Goal: Transaction & Acquisition: Book appointment/travel/reservation

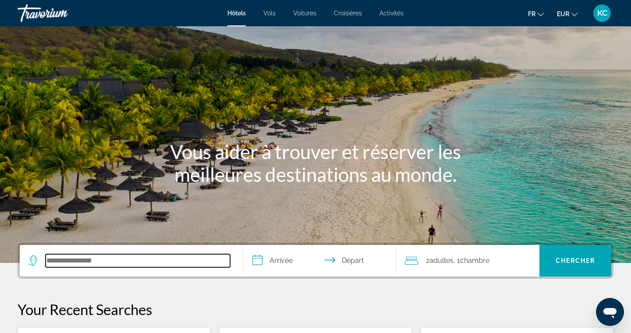
click at [133, 256] on input "Search hotel destination" at bounding box center [138, 260] width 184 height 13
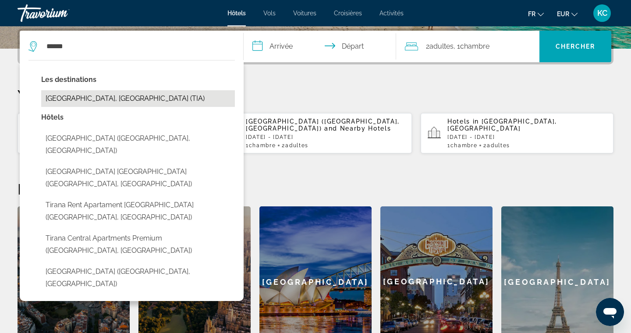
click at [138, 99] on button "[GEOGRAPHIC_DATA], [GEOGRAPHIC_DATA] (TIA)" at bounding box center [138, 98] width 194 height 17
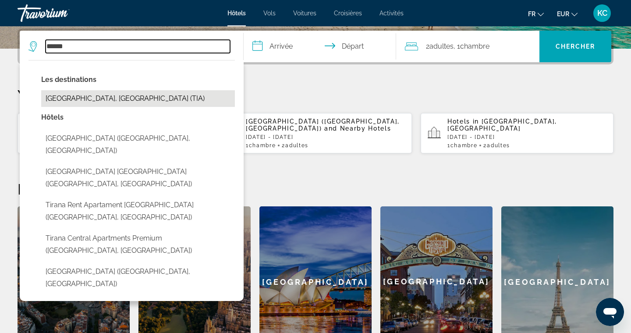
type input "**********"
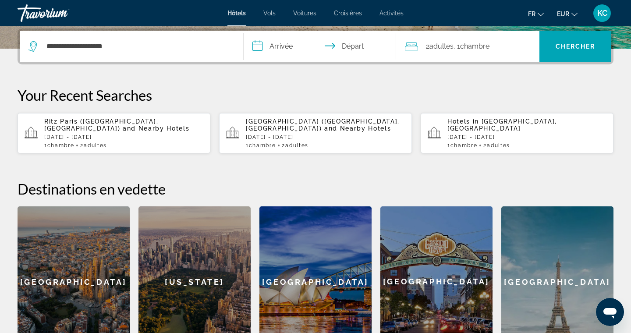
click at [261, 44] on input "**********" at bounding box center [321, 48] width 156 height 34
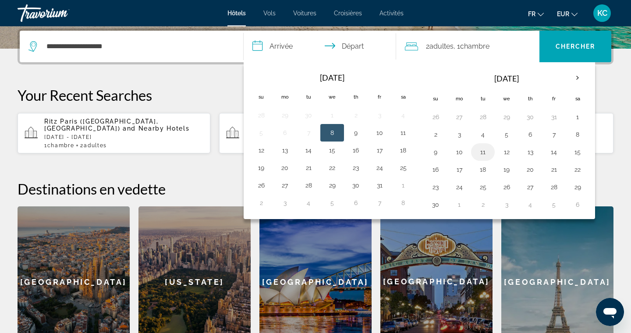
click at [477, 153] on button "11" at bounding box center [483, 152] width 14 height 12
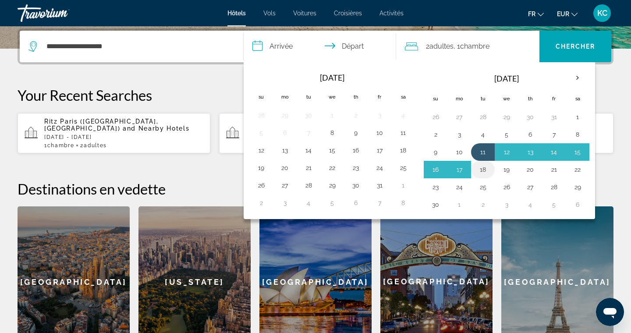
click at [482, 168] on button "18" at bounding box center [483, 169] width 14 height 12
type input "**********"
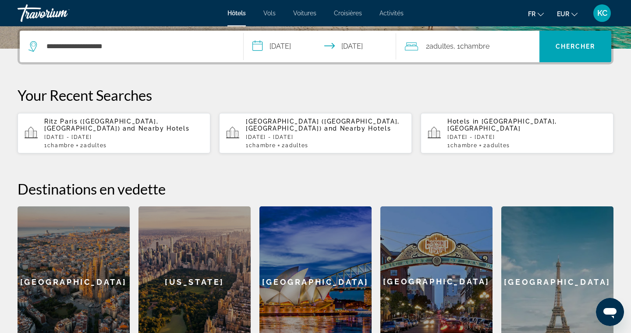
click at [447, 52] on span "2 Adulte Adultes" at bounding box center [440, 46] width 28 height 12
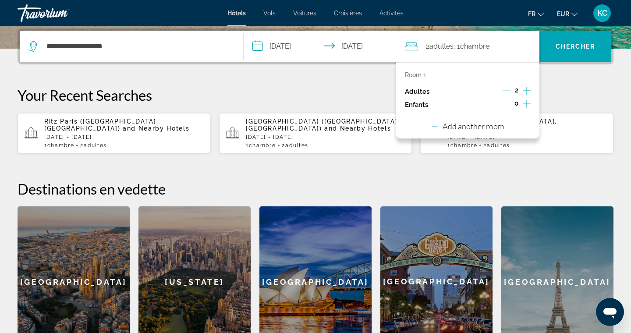
click at [507, 89] on icon "Decrement adults" at bounding box center [506, 91] width 8 height 8
click at [560, 52] on span "Search" at bounding box center [575, 46] width 72 height 21
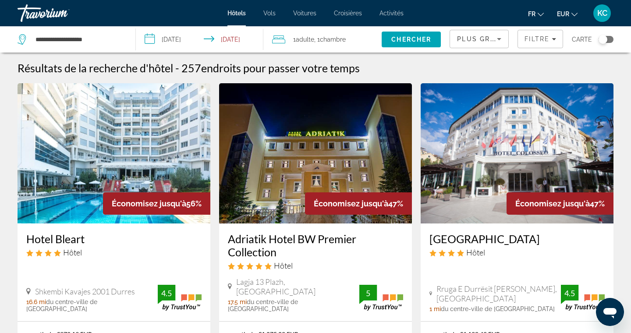
click at [494, 38] on icon "Sort by" at bounding box center [499, 39] width 11 height 11
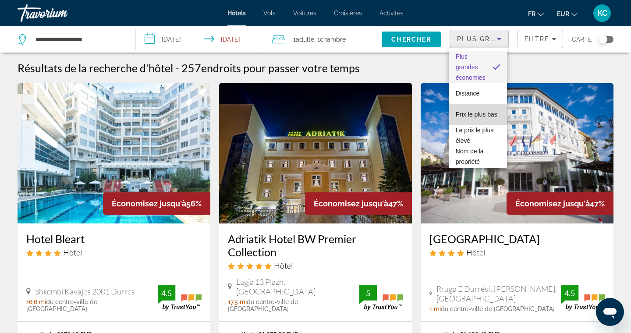
click at [478, 115] on span "Prix le plus bas" at bounding box center [476, 114] width 42 height 7
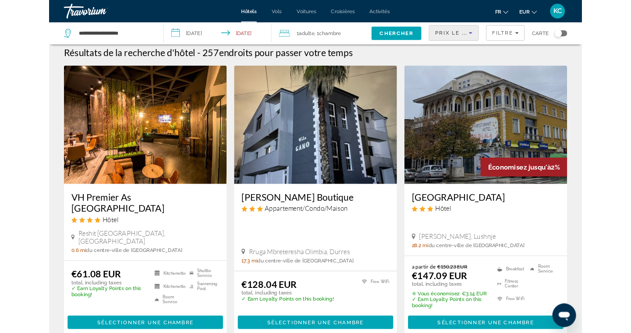
scroll to position [6, 0]
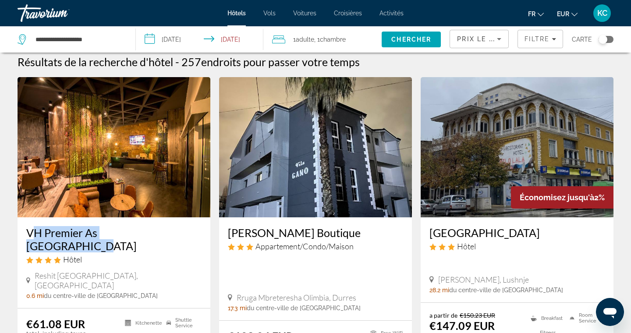
drag, startPoint x: 21, startPoint y: 233, endPoint x: 158, endPoint y: 231, distance: 136.6
click at [158, 232] on div "VH Premier As [GEOGRAPHIC_DATA] Hôtel [GEOGRAPHIC_DATA], [GEOGRAPHIC_DATA] 0.6 …" at bounding box center [114, 262] width 193 height 91
copy h3 "VH Premier As Tirana Hote"
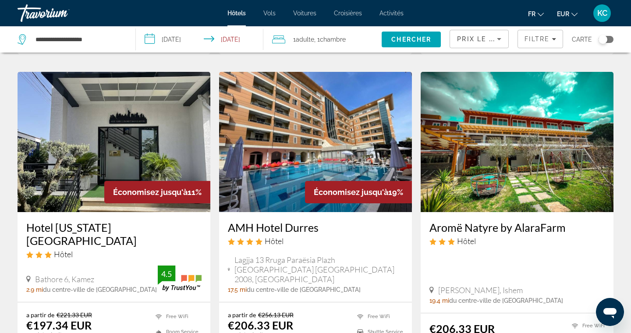
scroll to position [690, 0]
drag, startPoint x: 20, startPoint y: 197, endPoint x: 137, endPoint y: 199, distance: 116.9
click at [137, 212] on div "Hotel [US_STATE][GEOGRAPHIC_DATA] Hôtel [GEOGRAPHIC_DATA], Kamez 2.9 mi du cent…" at bounding box center [114, 257] width 193 height 90
copy h3 "Hotel [US_STATE][GEOGRAPHIC_DATA]"
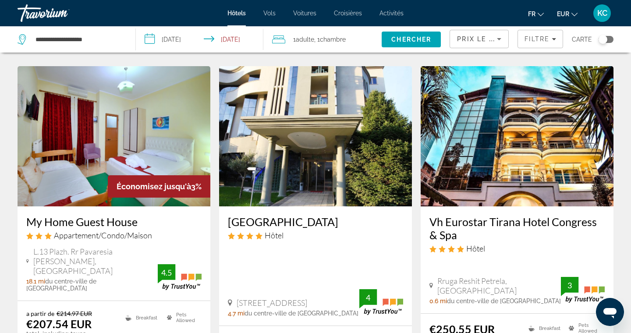
scroll to position [1033, 0]
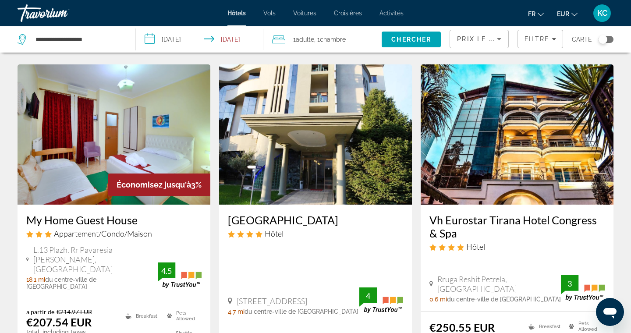
drag, startPoint x: 423, startPoint y: 173, endPoint x: 455, endPoint y: 190, distance: 35.8
click at [456, 204] on div "Vh Eurostar Tirana Hotel Congress & Spa Hôtel Rruga Reshit Petrela, [GEOGRAPHIC…" at bounding box center [516, 257] width 193 height 107
copy h3 "Vh Eurostar Tirana Hotel Congress & Spa"
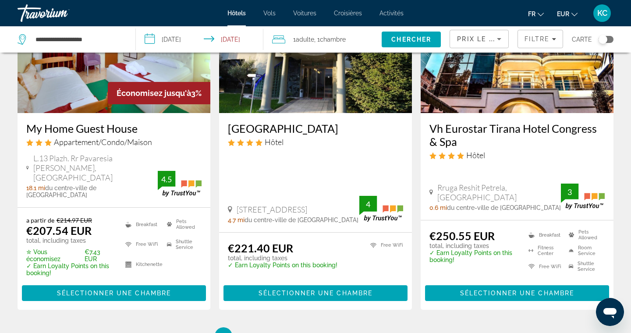
scroll to position [1195, 0]
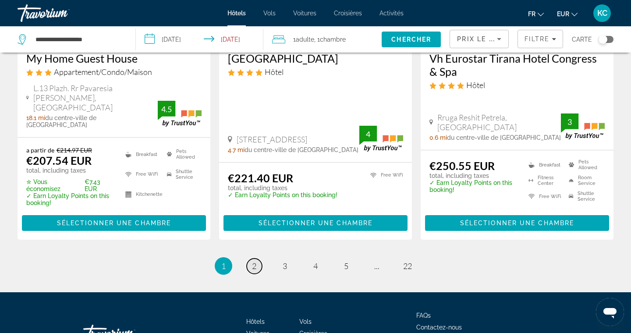
click at [254, 261] on span "2" at bounding box center [254, 266] width 4 height 10
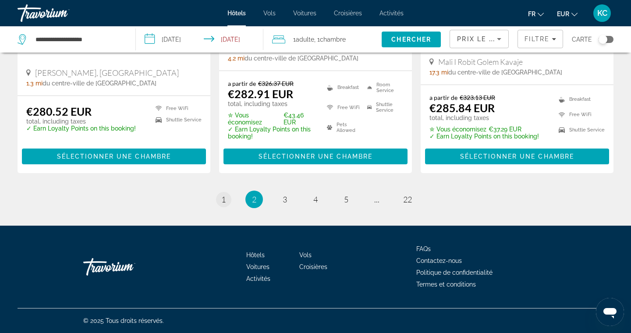
scroll to position [1193, 0]
click at [223, 195] on span "1" at bounding box center [223, 199] width 4 height 10
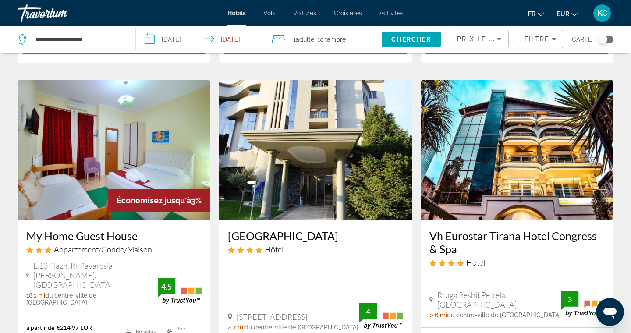
scroll to position [1115, 0]
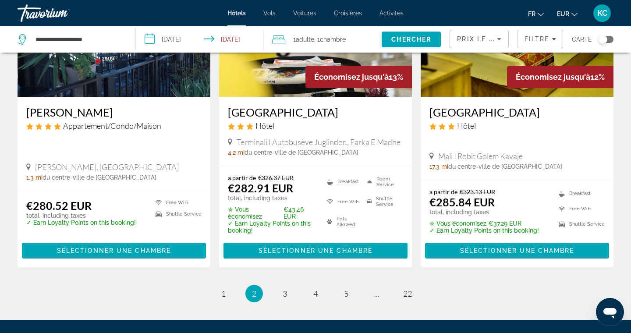
scroll to position [1111, 0]
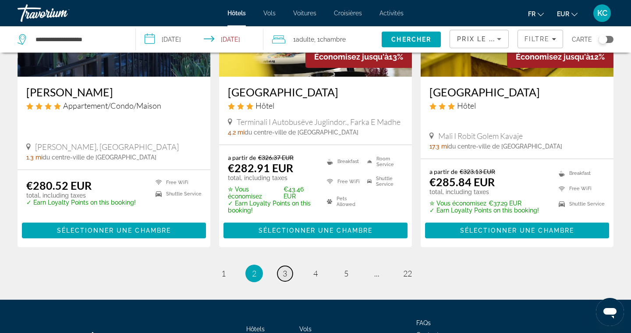
click at [284, 278] on span "3" at bounding box center [284, 273] width 4 height 10
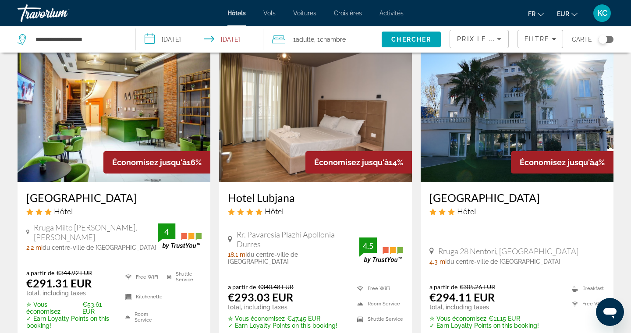
scroll to position [379, 0]
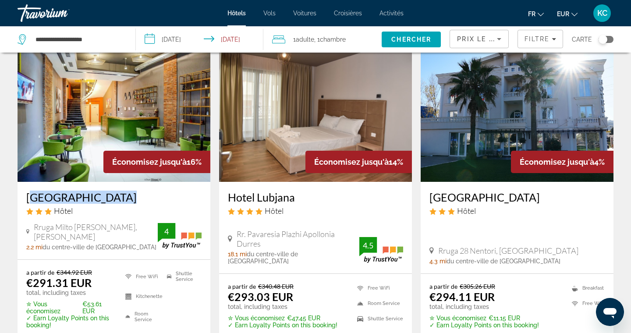
drag, startPoint x: 20, startPoint y: 183, endPoint x: 107, endPoint y: 184, distance: 87.1
click at [107, 184] on div "[GEOGRAPHIC_DATA] Hôtel Rruga Milto [PERSON_NAME], [PERSON_NAME] 2.2 mi du cent…" at bounding box center [114, 221] width 193 height 78
copy h3 "[GEOGRAPHIC_DATA]"
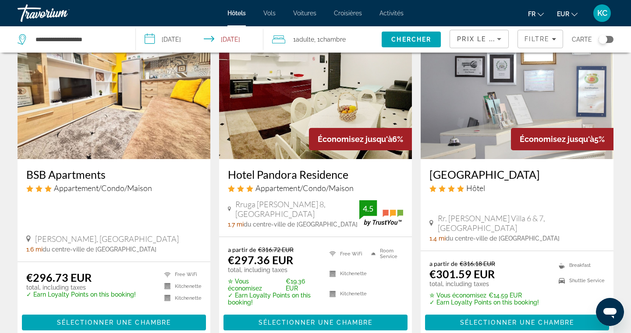
scroll to position [739, 0]
drag, startPoint x: 23, startPoint y: 159, endPoint x: 106, endPoint y: 165, distance: 83.9
click at [106, 165] on div "BSB Apartments Appartement/Condo/Maison [PERSON_NAME], [GEOGRAPHIC_DATA] 1.6 mi…" at bounding box center [114, 210] width 193 height 102
copy h3 "BSB Apartments"
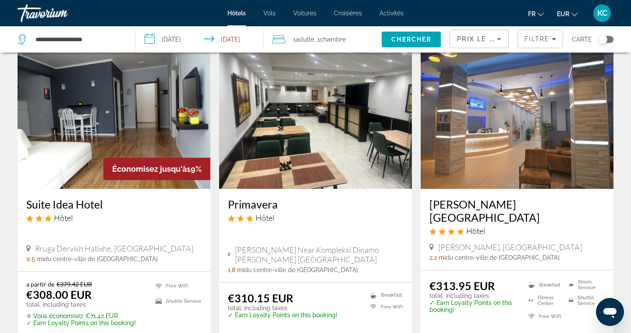
scroll to position [1052, 0]
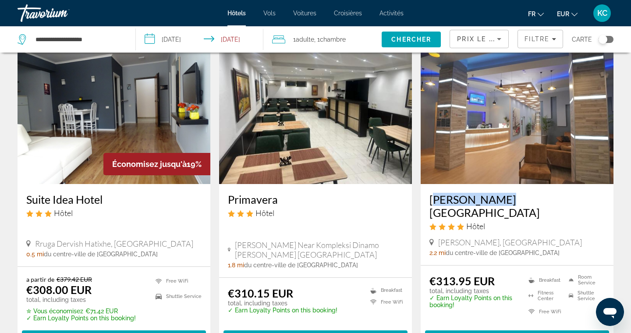
drag, startPoint x: 425, startPoint y: 183, endPoint x: 495, endPoint y: 182, distance: 70.1
click at [496, 184] on div "[PERSON_NAME][GEOGRAPHIC_DATA] Hôtel [PERSON_NAME], [GEOGRAPHIC_DATA] 2.2 mi du…" at bounding box center [516, 224] width 193 height 81
copy h3 "[PERSON_NAME][GEOGRAPHIC_DATA]"
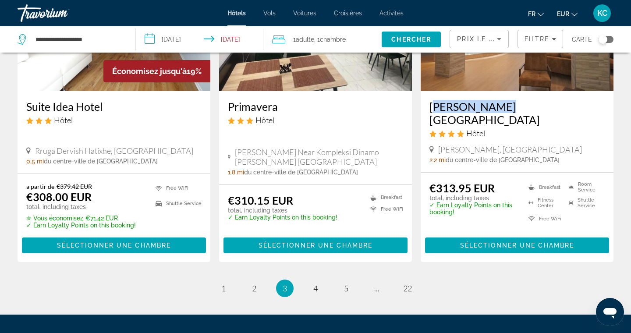
scroll to position [1167, 0]
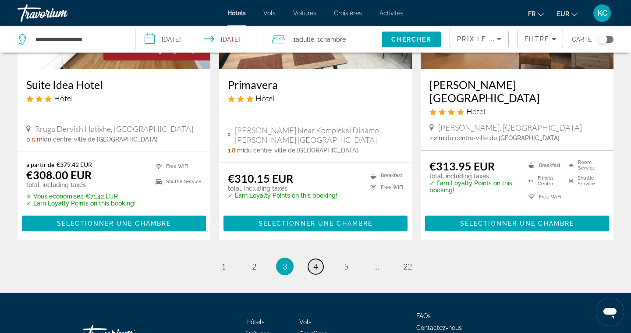
click at [320, 259] on link "page 4" at bounding box center [315, 266] width 15 height 15
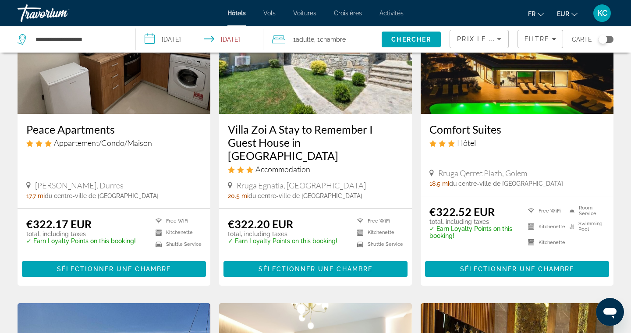
scroll to position [306, 0]
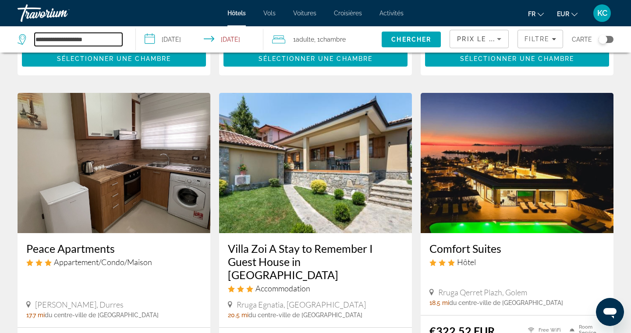
click at [96, 44] on input "**********" at bounding box center [79, 39] width 88 height 13
click at [213, 163] on app-hotels-search-item "Peace Apartments Appartement/Condo/Maison [PERSON_NAME], [GEOGRAPHIC_DATA] 17.7…" at bounding box center [113, 249] width 201 height 312
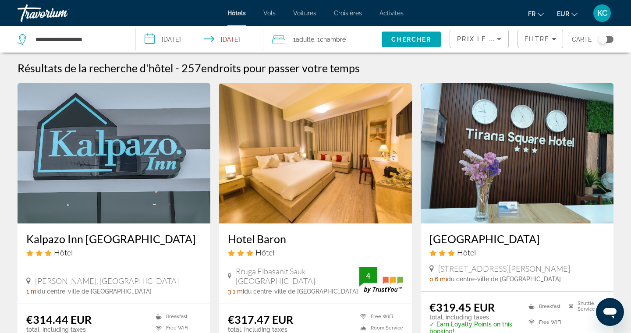
scroll to position [0, 0]
click at [467, 36] on span "Prix le plus bas" at bounding box center [491, 38] width 69 height 7
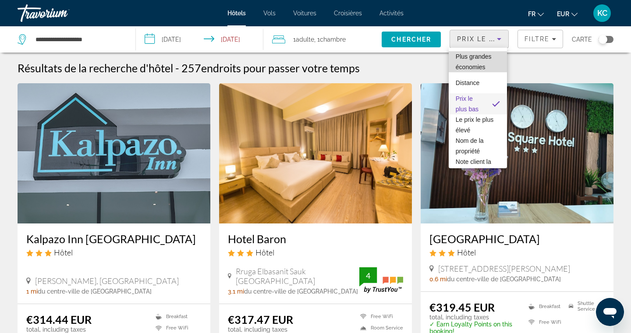
click at [471, 67] on span "Plus grandes économies" at bounding box center [473, 62] width 36 height 18
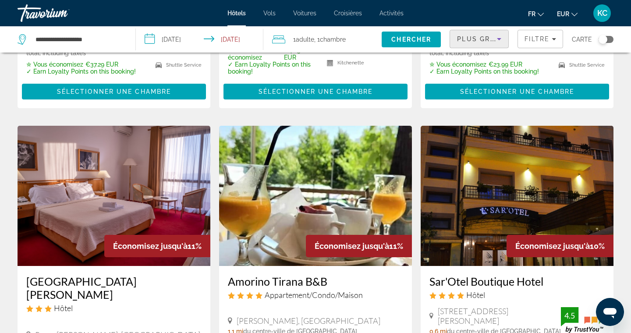
scroll to position [351, 0]
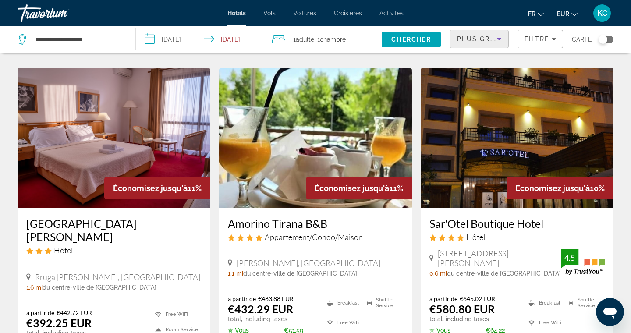
click at [459, 46] on div "Plus grandes économies" at bounding box center [479, 42] width 44 height 25
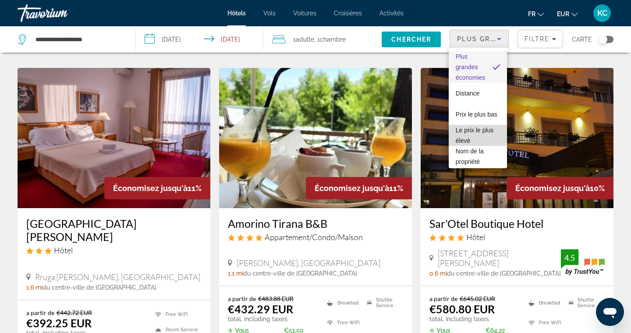
click at [471, 130] on span "Le prix le plus élevé" at bounding box center [474, 136] width 38 height 18
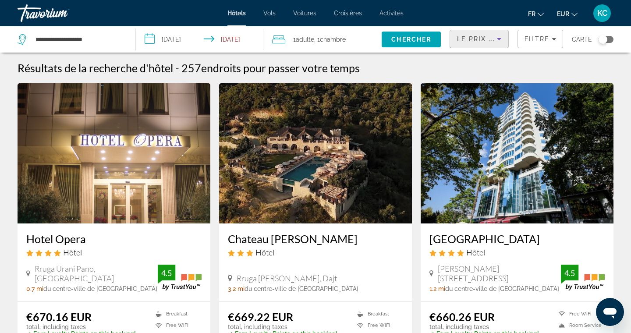
click at [485, 41] on span "Le prix le plus élevé" at bounding box center [501, 38] width 88 height 7
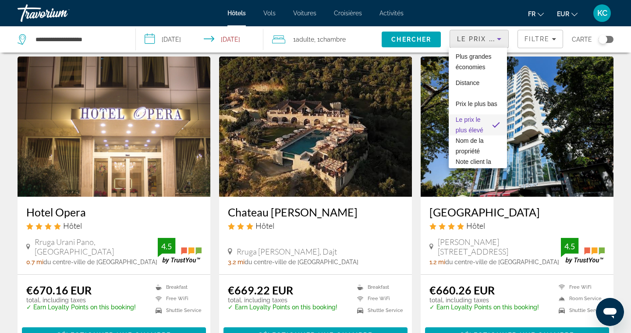
scroll to position [26, 0]
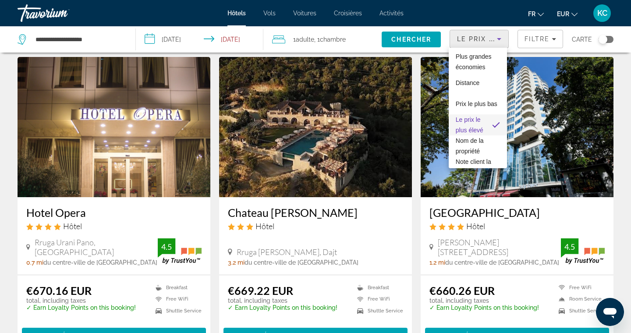
click at [619, 96] on div at bounding box center [315, 166] width 631 height 333
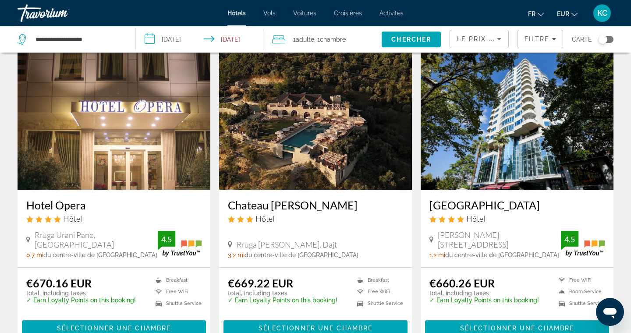
scroll to position [29, 0]
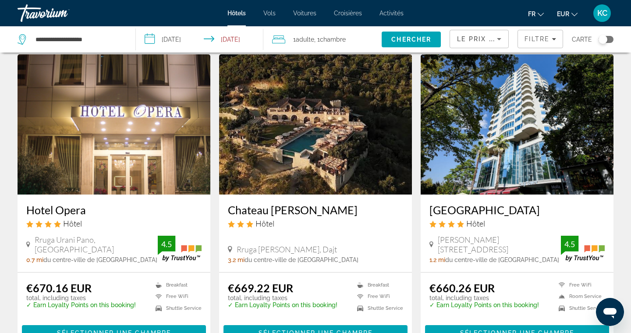
drag, startPoint x: 23, startPoint y: 209, endPoint x: 88, endPoint y: 208, distance: 64.8
click at [88, 208] on div "Hotel Opera Hôtel Rruga Urani Pano, [GEOGRAPHIC_DATA] 0.7 mi du centre-ville de…" at bounding box center [114, 233] width 193 height 78
copy h3 "Hotel Opera"
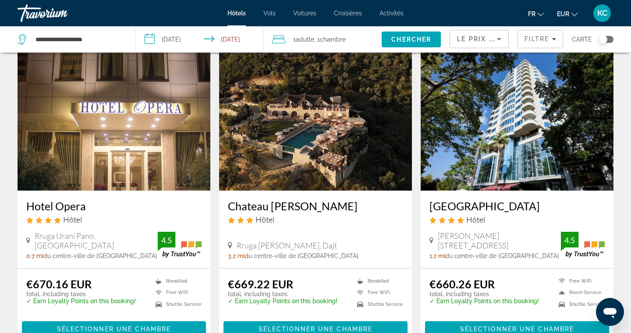
drag, startPoint x: 425, startPoint y: 204, endPoint x: 538, endPoint y: 204, distance: 113.4
click at [538, 205] on div "[GEOGRAPHIC_DATA] Hôtel [PERSON_NAME][GEOGRAPHIC_DATA], [GEOGRAPHIC_DATA] 1.2 m…" at bounding box center [516, 229] width 193 height 78
copy h3 "[GEOGRAPHIC_DATA]"
click at [222, 203] on div "Chateau [PERSON_NAME] Hôtel [PERSON_NAME], Dajt 3.2 mi du centre-ville de [GEOG…" at bounding box center [315, 229] width 193 height 78
drag, startPoint x: 222, startPoint y: 204, endPoint x: 310, endPoint y: 205, distance: 87.1
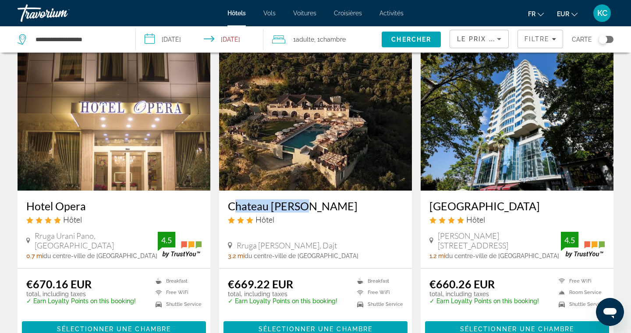
click at [310, 206] on div "Chateau [PERSON_NAME] Hôtel [PERSON_NAME], Dajt 3.2 mi du centre-ville de [GEOG…" at bounding box center [315, 229] width 193 height 78
copy h3 "Chateau [PERSON_NAME]"
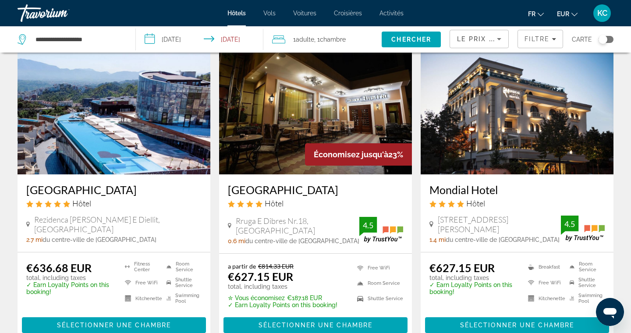
scroll to position [717, 0]
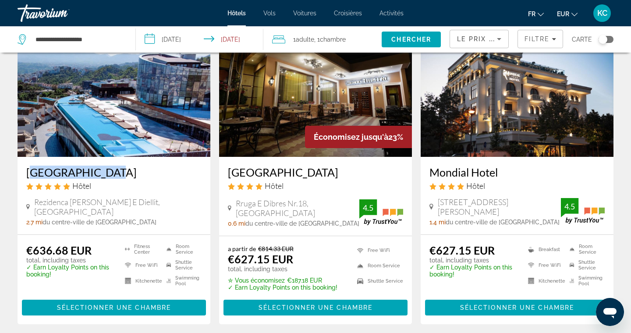
drag, startPoint x: 19, startPoint y: 159, endPoint x: 107, endPoint y: 158, distance: 87.6
click at [107, 159] on div "[GEOGRAPHIC_DATA] Hôtel Rezidenca [PERSON_NAME] E Diellit, [GEOGRAPHIC_DATA] 2.…" at bounding box center [114, 196] width 193 height 78
copy h3 "[GEOGRAPHIC_DATA]"
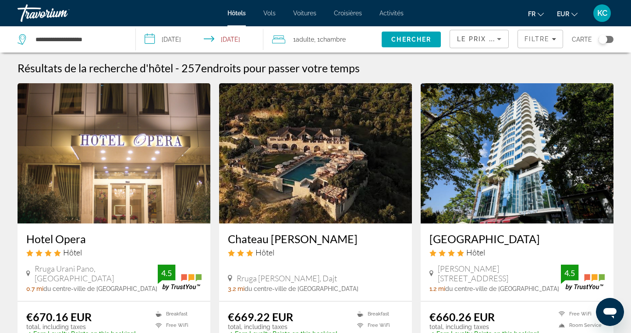
scroll to position [0, 0]
click at [465, 46] on div "Le prix le plus élevé" at bounding box center [479, 42] width 44 height 25
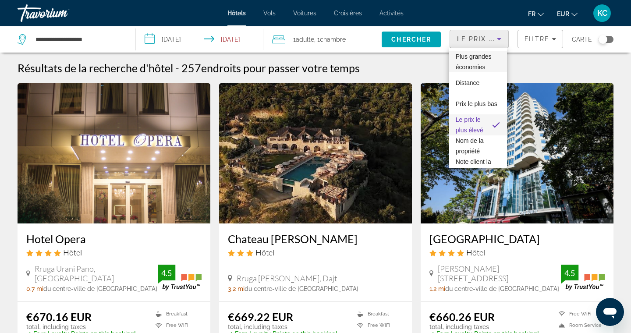
click at [465, 66] on span "Plus grandes économies" at bounding box center [473, 62] width 36 height 18
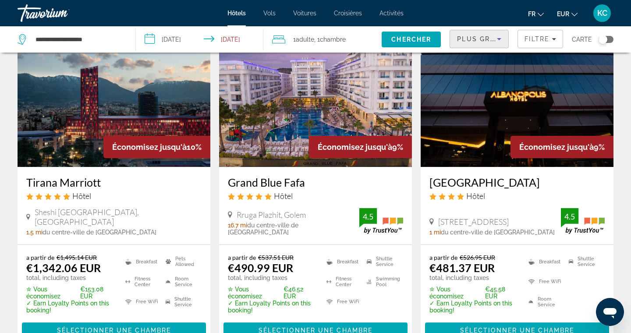
scroll to position [730, 0]
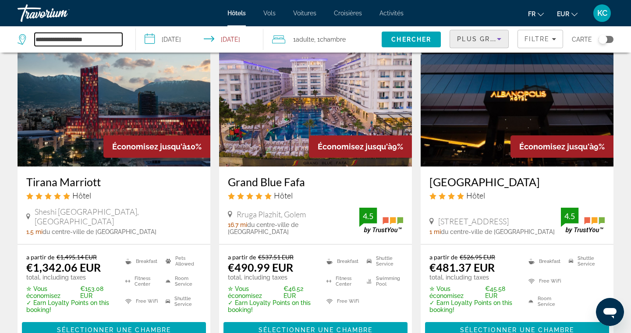
click at [92, 40] on input "**********" at bounding box center [79, 39] width 88 height 13
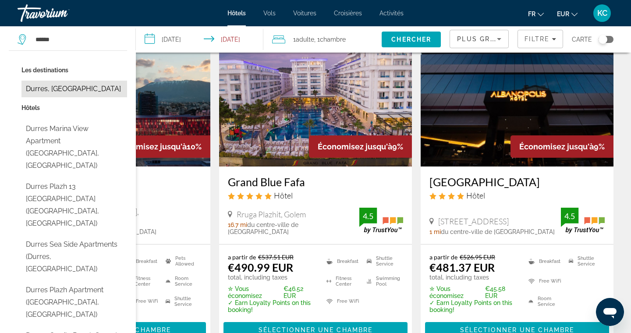
click at [104, 90] on button "Durres, [GEOGRAPHIC_DATA]" at bounding box center [74, 89] width 106 height 17
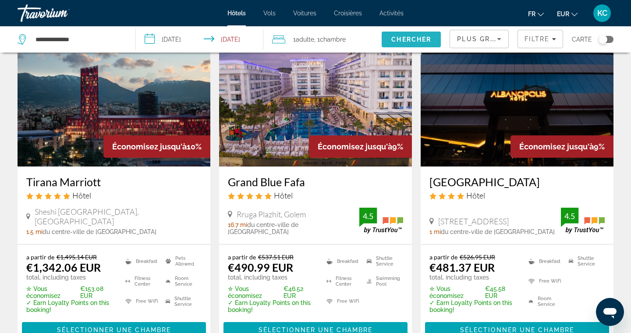
click at [407, 41] on span "Chercher" at bounding box center [411, 39] width 40 height 7
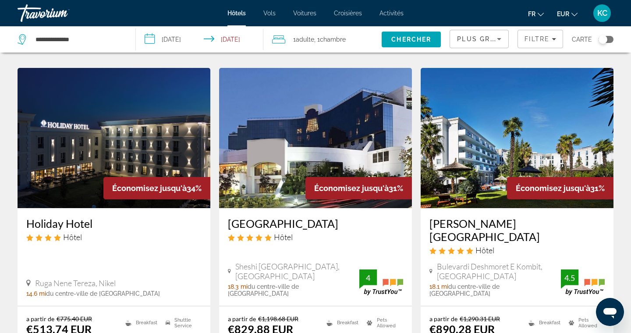
scroll to position [1046, 0]
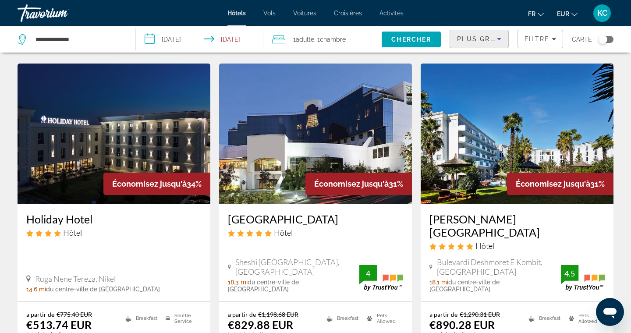
click at [491, 42] on div "Plus grandes économies" at bounding box center [477, 39] width 40 height 11
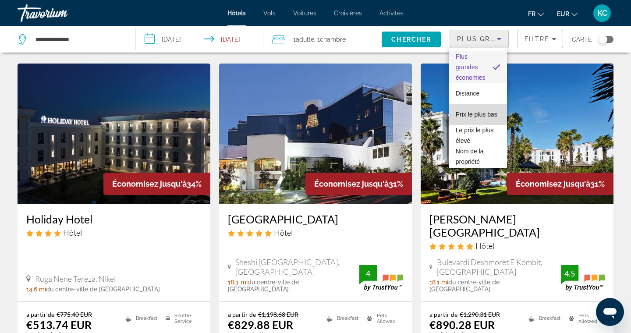
click at [479, 111] on span "Prix le plus bas" at bounding box center [476, 114] width 42 height 7
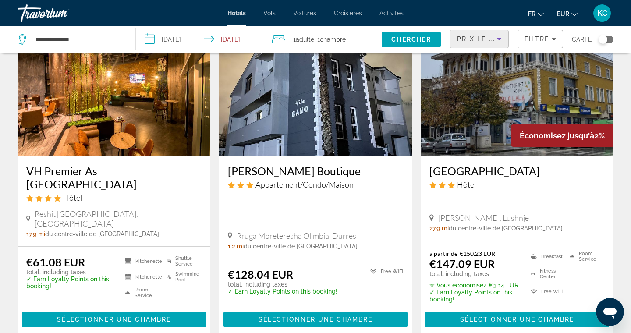
scroll to position [70, 0]
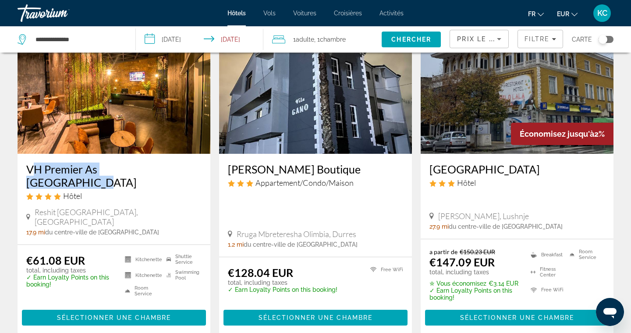
drag, startPoint x: 21, startPoint y: 168, endPoint x: 165, endPoint y: 165, distance: 144.1
click at [165, 165] on div "VH Premier As [GEOGRAPHIC_DATA] Hôtel [GEOGRAPHIC_DATA], [GEOGRAPHIC_DATA] 17.9…" at bounding box center [114, 199] width 193 height 91
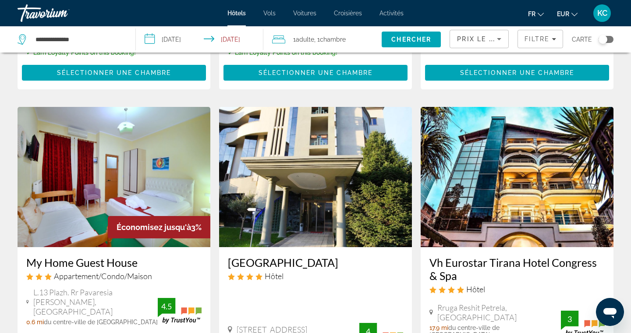
scroll to position [895, 0]
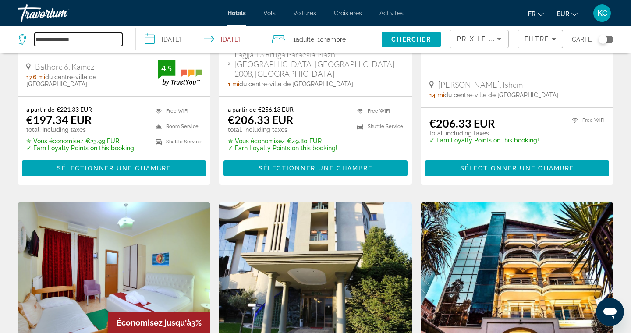
click at [98, 34] on input "**********" at bounding box center [79, 39] width 88 height 13
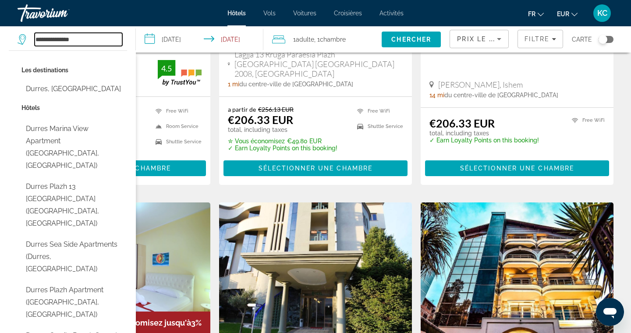
click at [98, 34] on input "**********" at bounding box center [79, 39] width 88 height 13
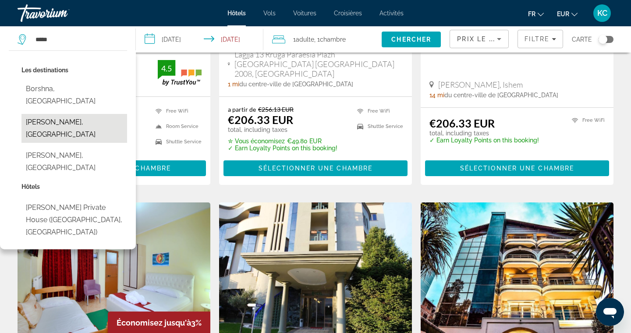
click at [93, 114] on button "[PERSON_NAME], [GEOGRAPHIC_DATA]" at bounding box center [74, 128] width 106 height 29
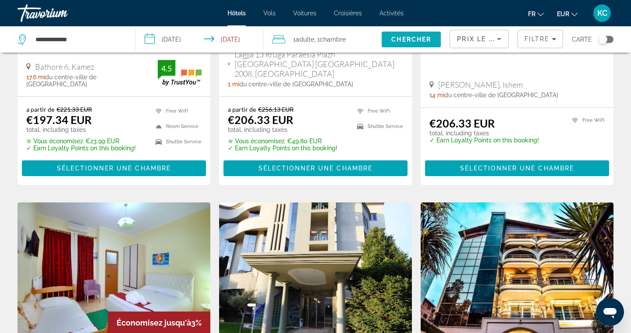
click at [395, 37] on span "Chercher" at bounding box center [411, 39] width 40 height 7
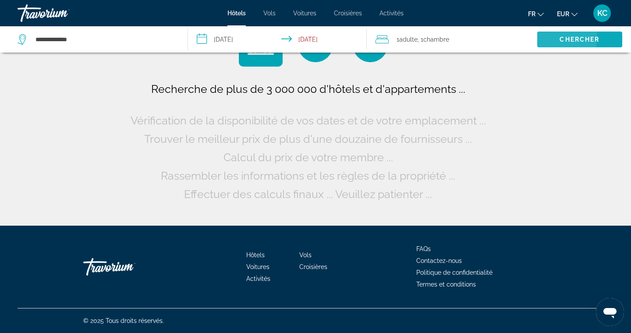
scroll to position [0, 0]
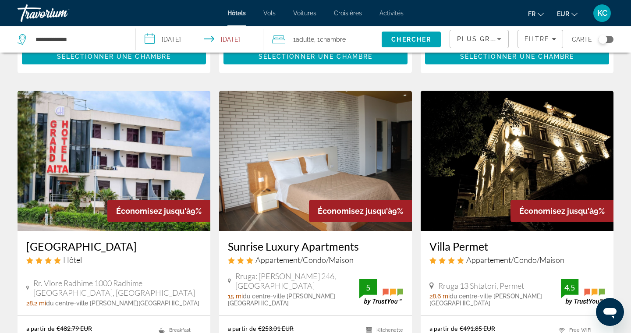
scroll to position [278, 0]
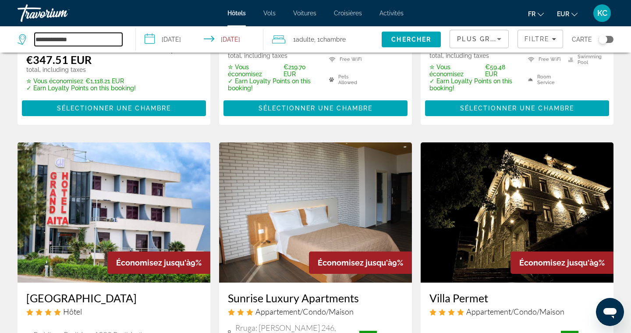
click at [88, 40] on input "**********" at bounding box center [79, 39] width 88 height 13
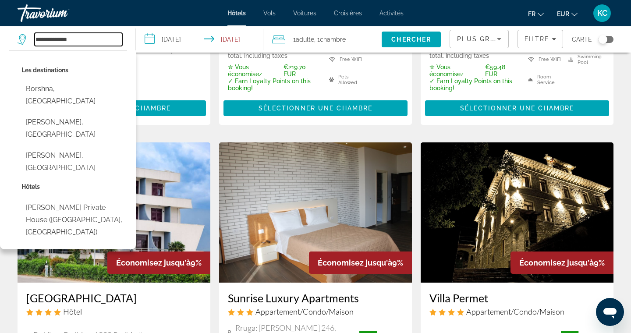
click at [88, 40] on input "**********" at bounding box center [79, 39] width 88 height 13
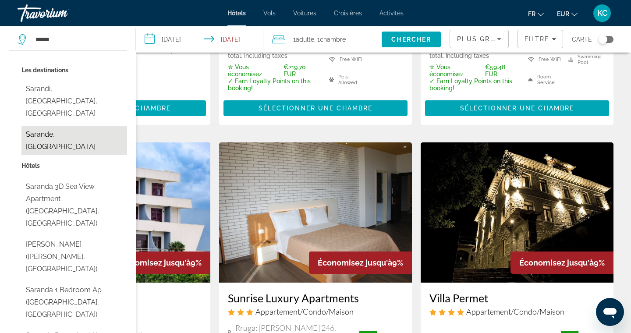
click at [89, 126] on button "Sarande, [GEOGRAPHIC_DATA]" at bounding box center [74, 140] width 106 height 29
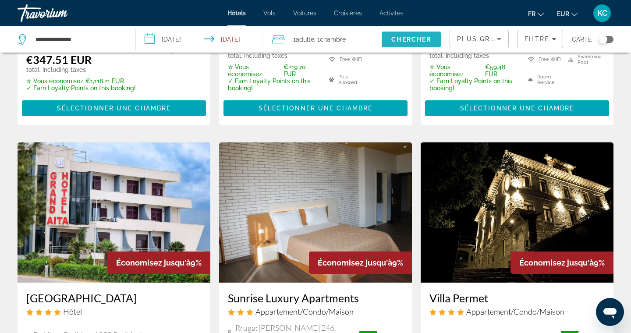
click at [417, 38] on span "Chercher" at bounding box center [411, 39] width 40 height 7
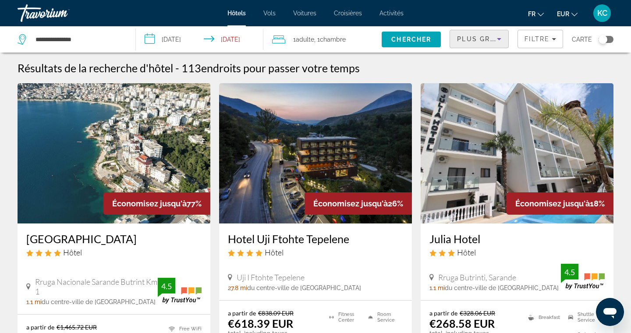
click at [490, 38] on div "Plus grandes économies" at bounding box center [477, 39] width 40 height 11
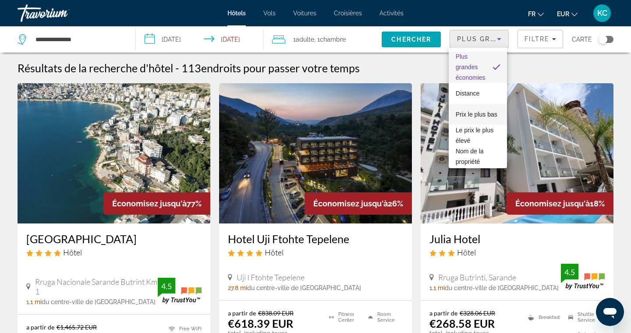
click at [479, 119] on span "Prix le plus bas" at bounding box center [476, 114] width 42 height 11
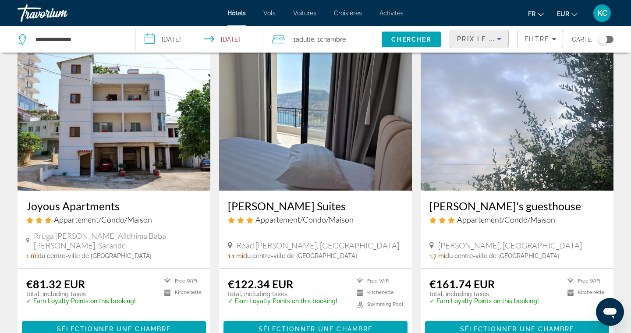
scroll to position [34, 0]
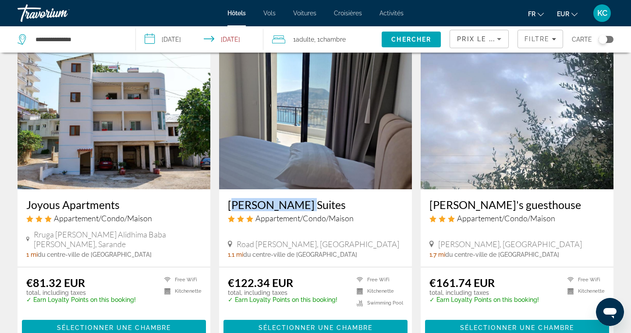
drag, startPoint x: 223, startPoint y: 205, endPoint x: 300, endPoint y: 205, distance: 77.5
click at [300, 205] on div "[PERSON_NAME] Suites Appartement/Condo/Maison [GEOGRAPHIC_DATA], [GEOGRAPHIC_DA…" at bounding box center [315, 228] width 193 height 78
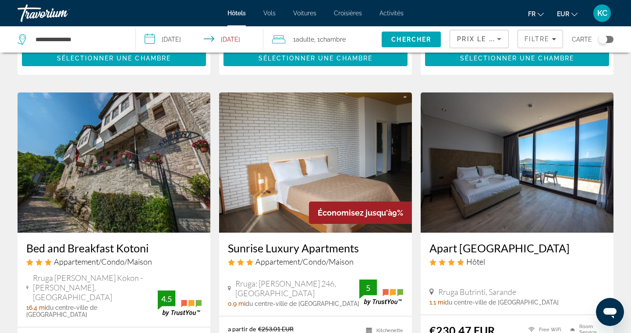
scroll to position [331, 0]
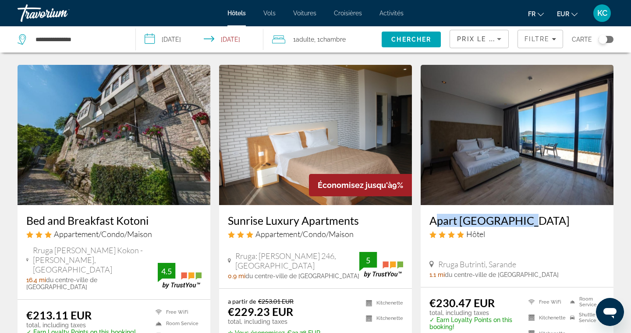
drag, startPoint x: 423, startPoint y: 211, endPoint x: 509, endPoint y: 208, distance: 85.4
click at [509, 208] on div "Apart [GEOGRAPHIC_DATA] Hôtel [GEOGRAPHIC_DATA], [GEOGRAPHIC_DATA] 1.1 mi du ce…" at bounding box center [516, 246] width 193 height 82
click at [416, 223] on app-hotels-search-item "Économisez jusqu'à 9% Sunrise Luxury Apartments Appartement/Condo/Maison Rruga:…" at bounding box center [315, 221] width 201 height 312
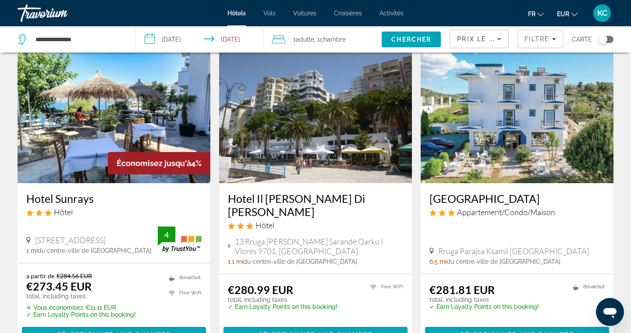
scroll to position [1019, 0]
drag, startPoint x: 23, startPoint y: 180, endPoint x: 100, endPoint y: 186, distance: 77.3
click at [100, 186] on div "Hotel Sunrays Hôtel Rruga Butrinti 184, [GEOGRAPHIC_DATA] 1 mi du centre-ville …" at bounding box center [114, 223] width 193 height 80
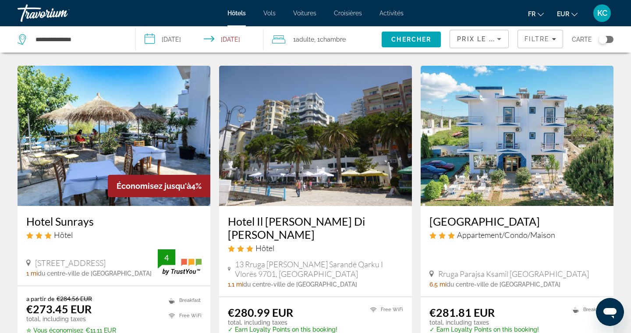
scroll to position [996, 0]
click at [214, 181] on app-hotels-search-item "Économisez jusqu'à 4% Hotel Sunrays Hôtel Rruga Butrinti 184, Sarande 1 mi du c…" at bounding box center [113, 220] width 201 height 308
click at [97, 37] on input "**********" at bounding box center [79, 39] width 88 height 13
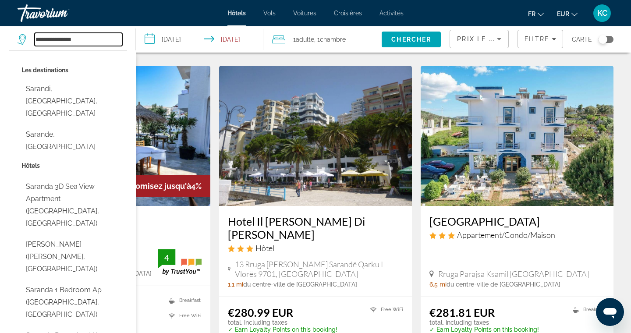
click at [97, 37] on input "**********" at bounding box center [79, 39] width 88 height 13
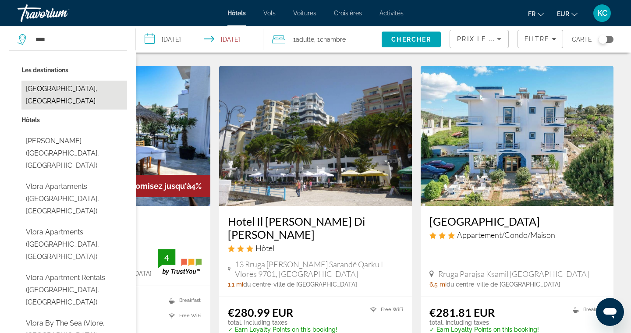
click at [83, 87] on button "[GEOGRAPHIC_DATA], [GEOGRAPHIC_DATA]" at bounding box center [74, 95] width 106 height 29
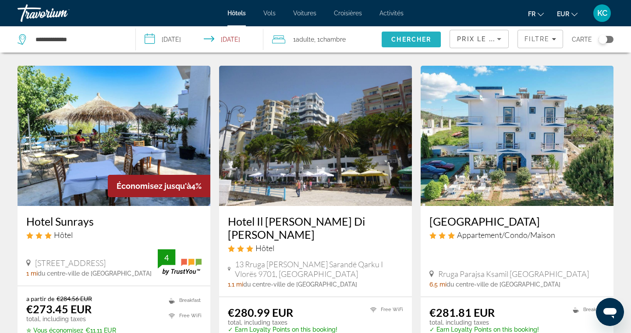
click at [393, 38] on span "Chercher" at bounding box center [411, 39] width 40 height 7
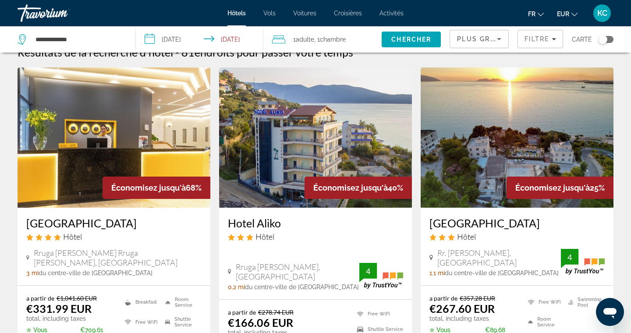
scroll to position [11, 0]
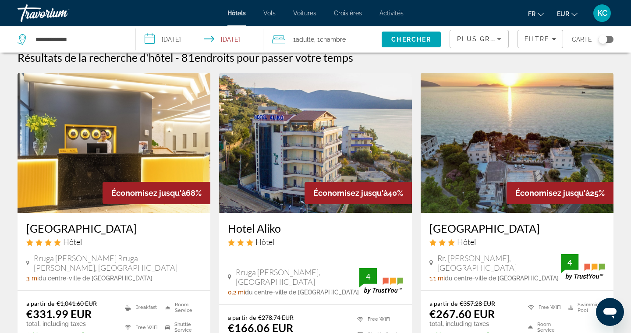
drag, startPoint x: 427, startPoint y: 226, endPoint x: 517, endPoint y: 225, distance: 90.2
click at [517, 226] on div "[GEOGRAPHIC_DATA] Hôtel Rr. [PERSON_NAME], [GEOGRAPHIC_DATA] 1.1 mi du centre-v…" at bounding box center [516, 252] width 193 height 78
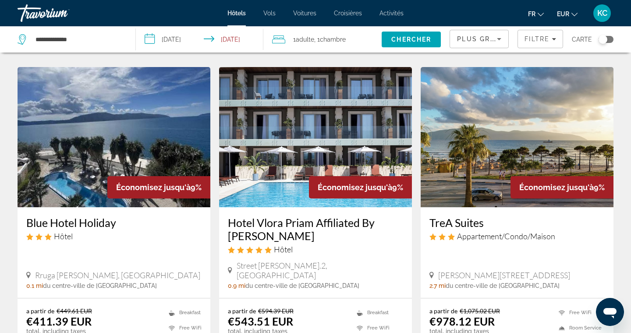
scroll to position [706, 0]
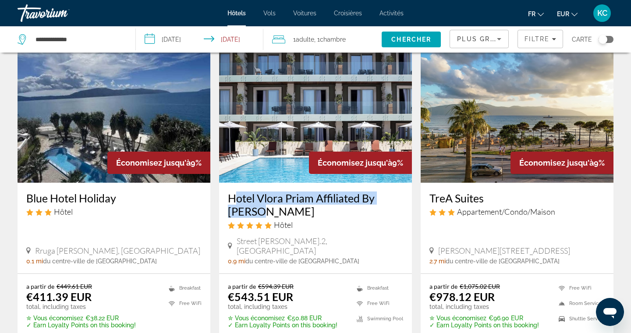
drag, startPoint x: 221, startPoint y: 196, endPoint x: 258, endPoint y: 209, distance: 38.9
click at [258, 209] on div "Hotel Vlora Priam Affiliated By [PERSON_NAME] Hôtel Street [PERSON_NAME][GEOGRA…" at bounding box center [315, 228] width 193 height 91
drag, startPoint x: 24, startPoint y: 195, endPoint x: 119, endPoint y: 196, distance: 95.0
click at [119, 196] on div "Blue Hotel Holiday Hôtel [PERSON_NAME], [GEOGRAPHIC_DATA] 0.1 mi du centre-vill…" at bounding box center [114, 228] width 193 height 91
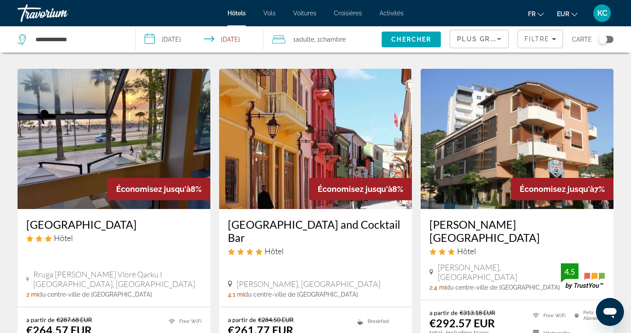
scroll to position [1017, 0]
drag, startPoint x: 224, startPoint y: 212, endPoint x: 244, endPoint y: 229, distance: 26.4
click at [244, 229] on div "[GEOGRAPHIC_DATA] and Cocktail Bar Hôtel [PERSON_NAME], [GEOGRAPHIC_DATA] 4.1 m…" at bounding box center [315, 258] width 193 height 98
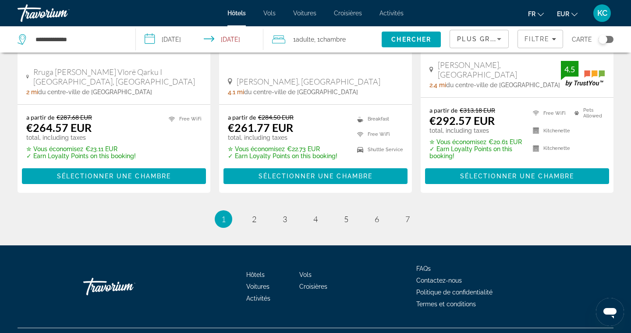
scroll to position [1219, 0]
click at [470, 44] on div "Plus grandes économies" at bounding box center [479, 42] width 44 height 25
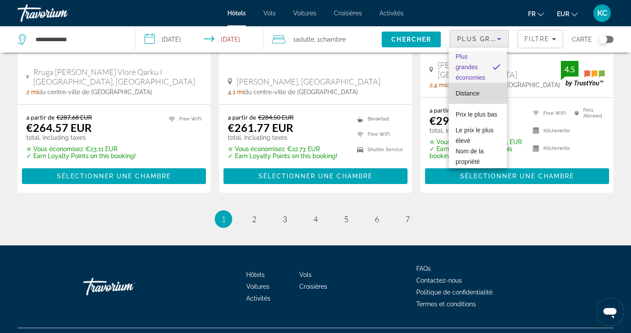
click at [472, 96] on span "Distance" at bounding box center [467, 93] width 24 height 7
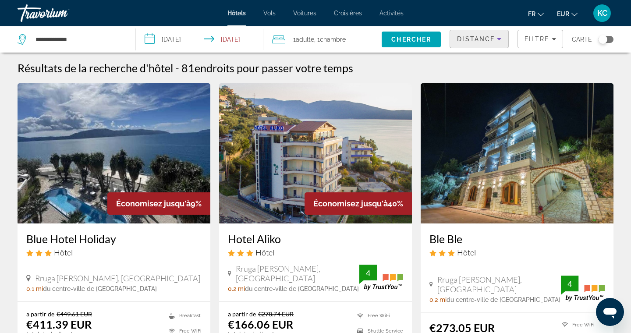
click at [476, 35] on div "Distance" at bounding box center [477, 39] width 40 height 11
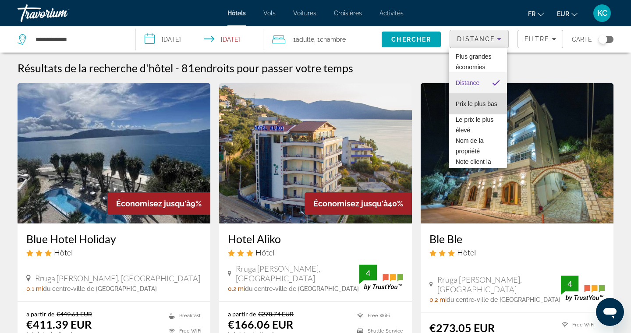
click at [481, 99] on span "Prix le plus bas" at bounding box center [476, 104] width 42 height 11
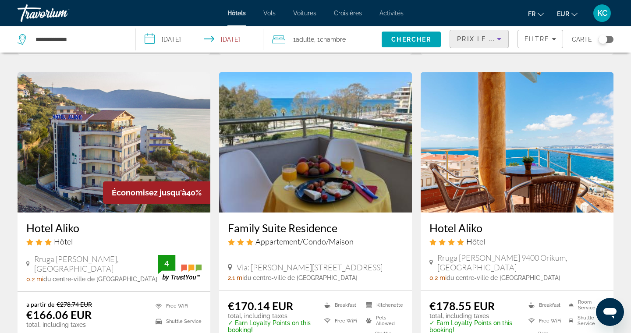
scroll to position [340, 0]
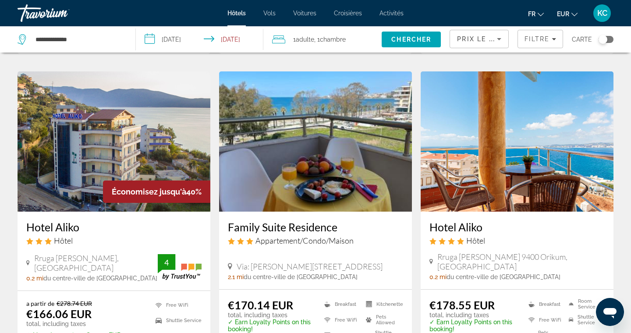
drag, startPoint x: 426, startPoint y: 224, endPoint x: 487, endPoint y: 227, distance: 61.8
click at [487, 227] on div "Hotel Aliko Hôtel [PERSON_NAME] 9400 Orikum, [GEOGRAPHIC_DATA] 0.2 mi du centre…" at bounding box center [516, 251] width 193 height 78
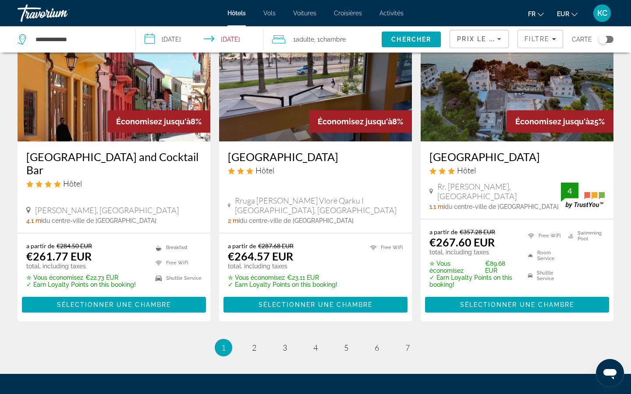
scroll to position [1061, 0]
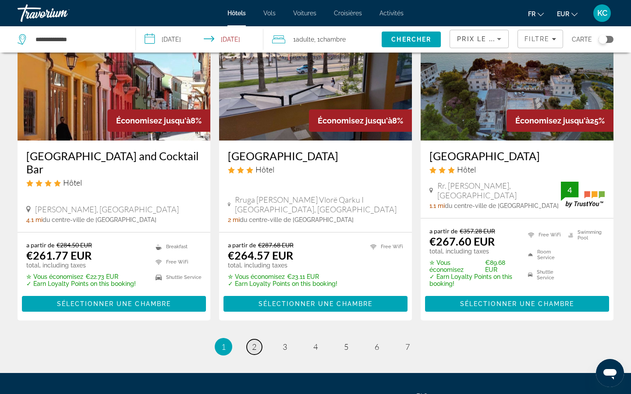
click at [255, 332] on span "2" at bounding box center [254, 347] width 4 height 10
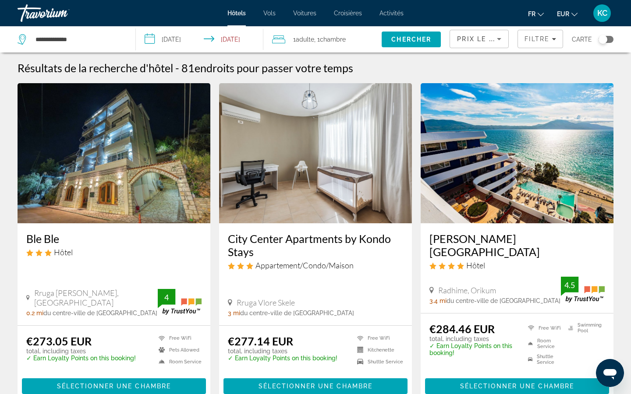
drag, startPoint x: 425, startPoint y: 236, endPoint x: 518, endPoint y: 226, distance: 94.2
click at [518, 226] on div "[PERSON_NAME][GEOGRAPHIC_DATA] Hôtel [GEOGRAPHIC_DATA], [GEOGRAPHIC_DATA] 3.4 m…" at bounding box center [516, 268] width 193 height 90
drag, startPoint x: 425, startPoint y: 237, endPoint x: 534, endPoint y: 235, distance: 108.6
click at [534, 235] on div "[PERSON_NAME][GEOGRAPHIC_DATA] Hôtel [GEOGRAPHIC_DATA], [GEOGRAPHIC_DATA] 3.4 m…" at bounding box center [516, 268] width 193 height 90
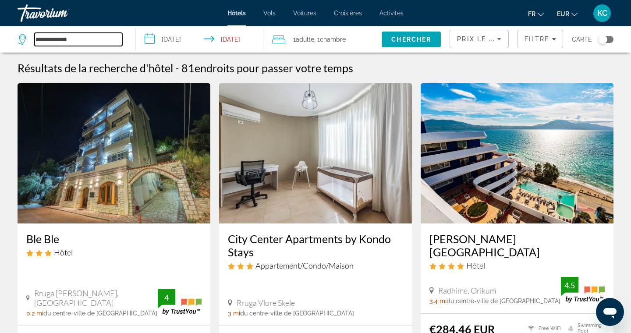
click at [103, 37] on input "**********" at bounding box center [79, 39] width 88 height 13
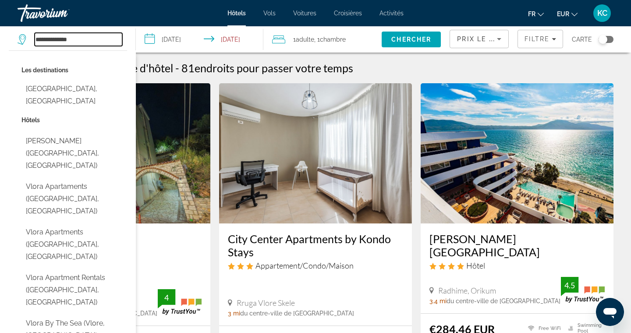
click at [103, 37] on input "**********" at bounding box center [79, 39] width 88 height 13
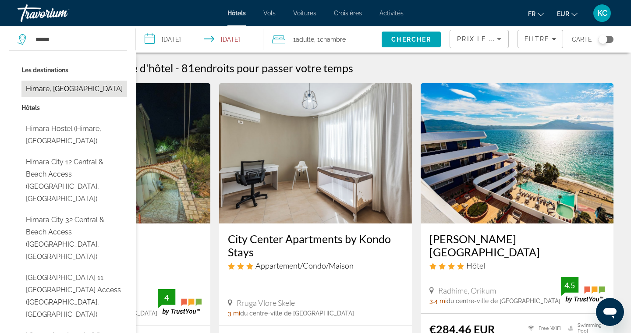
click at [103, 90] on button "Himare, [GEOGRAPHIC_DATA]" at bounding box center [74, 89] width 106 height 17
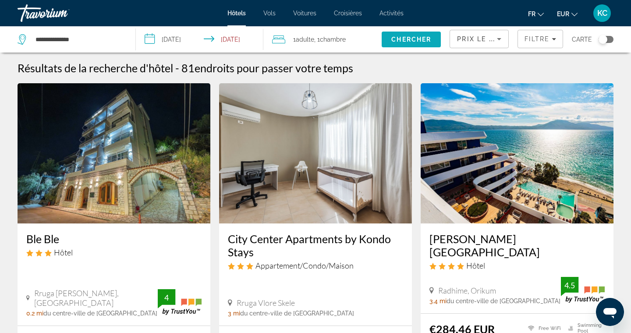
click at [409, 33] on span "Search" at bounding box center [410, 39] width 59 height 21
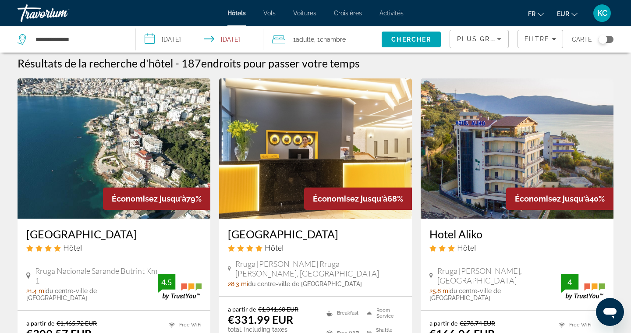
scroll to position [5, 0]
click at [483, 47] on div "Plus grandes économies" at bounding box center [479, 42] width 44 height 25
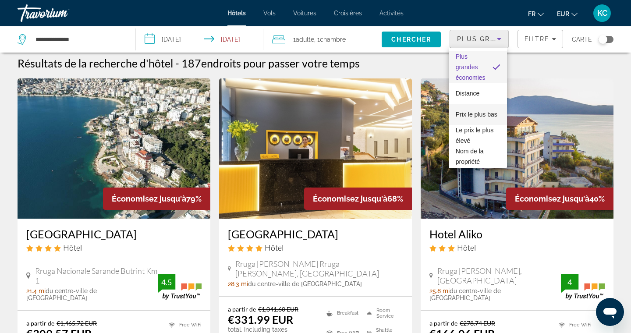
click at [470, 114] on span "Prix le plus bas" at bounding box center [476, 114] width 42 height 7
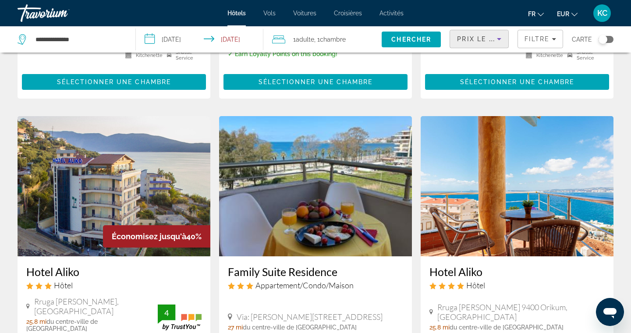
scroll to position [614, 0]
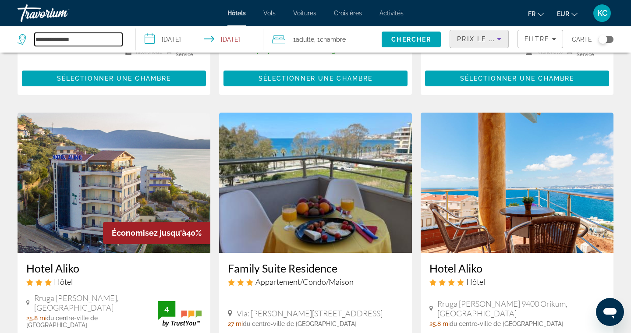
click at [98, 41] on input "**********" at bounding box center [79, 39] width 88 height 13
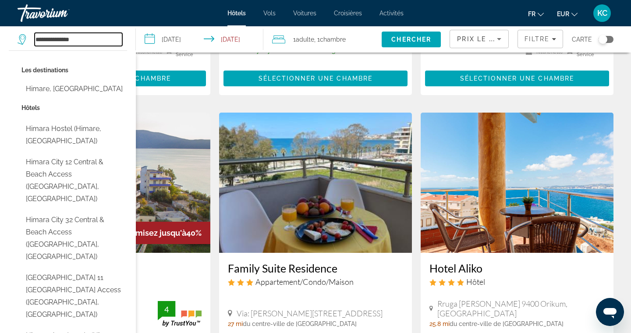
click at [98, 41] on input "**********" at bounding box center [79, 39] width 88 height 13
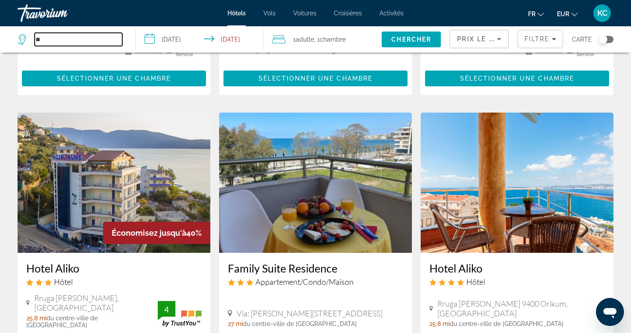
type input "*"
click at [103, 39] on input "Search hotel destination" at bounding box center [79, 39] width 88 height 13
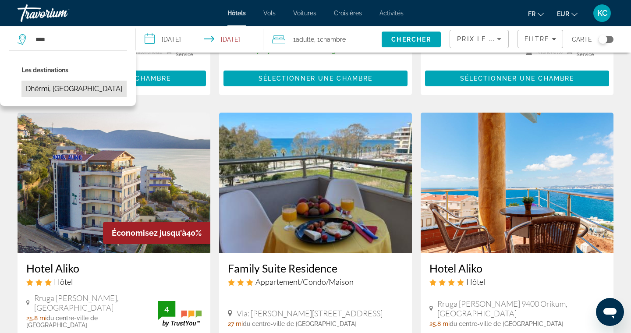
click at [68, 87] on button "Dhërmi, [GEOGRAPHIC_DATA]" at bounding box center [73, 89] width 105 height 17
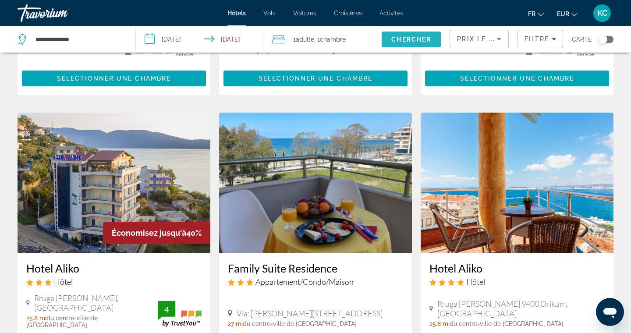
click at [419, 41] on span "Chercher" at bounding box center [411, 39] width 40 height 7
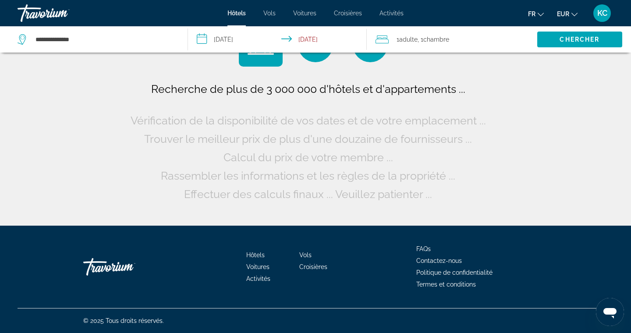
scroll to position [0, 0]
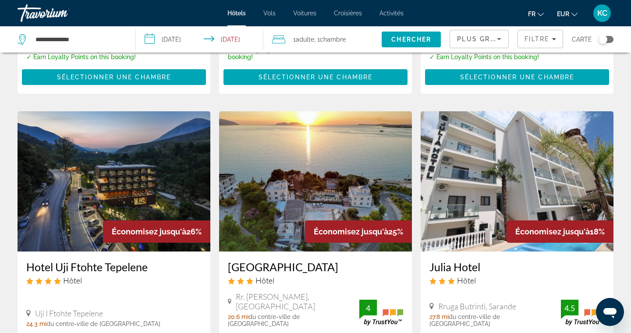
scroll to position [311, 0]
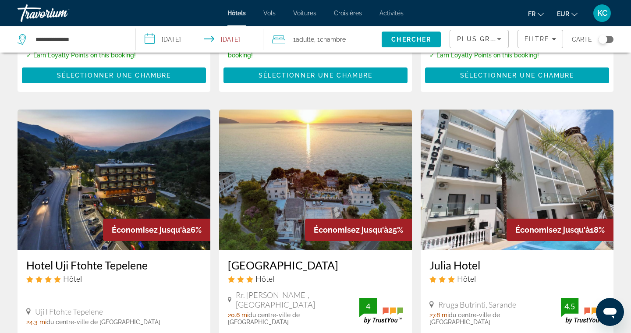
click at [487, 37] on div "Plus grandes économies" at bounding box center [477, 39] width 40 height 11
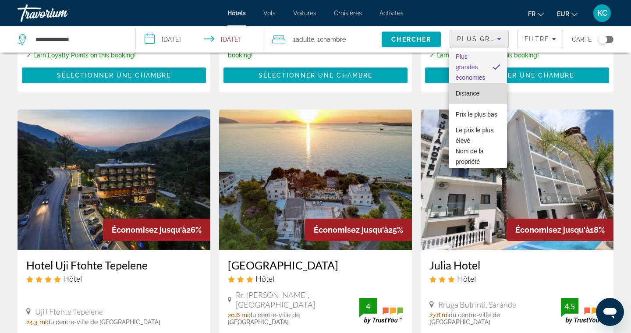
click at [475, 92] on span "Distance" at bounding box center [467, 93] width 24 height 7
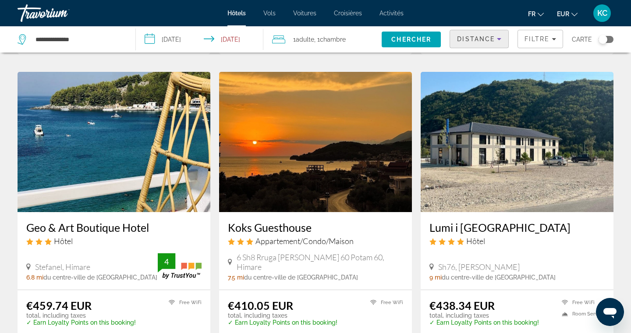
scroll to position [314, 0]
drag, startPoint x: 23, startPoint y: 226, endPoint x: 154, endPoint y: 229, distance: 130.5
click at [154, 229] on div "Geo & Art Boutique Hotel Hôtel [GEOGRAPHIC_DATA], Himare 6.8 mi du centre-ville…" at bounding box center [114, 251] width 193 height 78
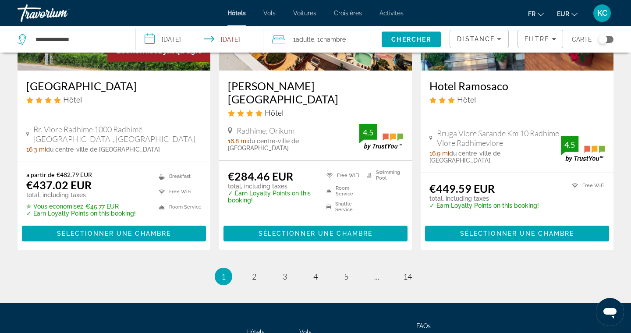
scroll to position [1089, 0]
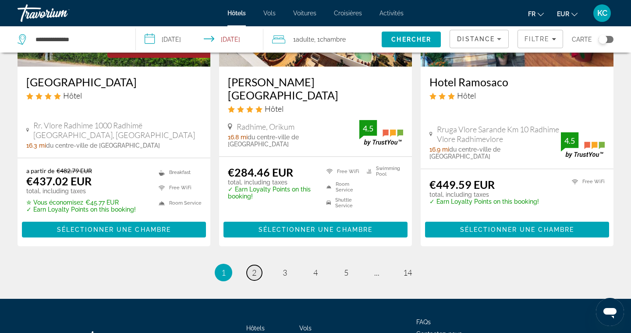
click at [255, 268] on span "2" at bounding box center [254, 273] width 4 height 10
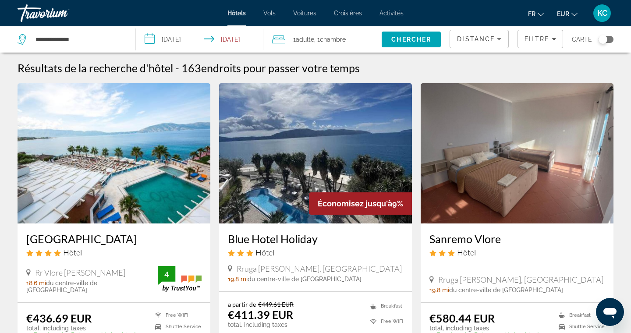
drag, startPoint x: 21, startPoint y: 236, endPoint x: 125, endPoint y: 242, distance: 103.9
click at [125, 242] on div "[GEOGRAPHIC_DATA] Hôtel Rr Vlore Rradhime Jonufer 18.6 mi du centre-ville de [G…" at bounding box center [114, 262] width 193 height 79
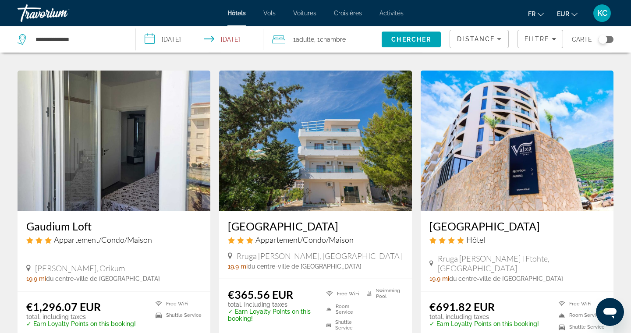
scroll to position [662, 0]
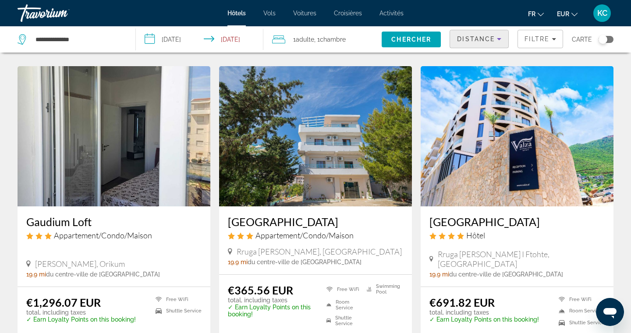
click at [465, 39] on span "Distance" at bounding box center [476, 38] width 38 height 7
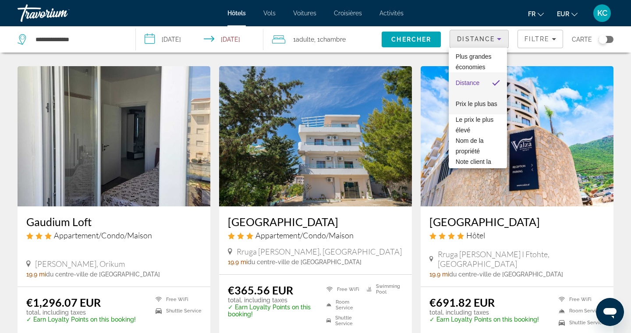
click at [468, 99] on span "Prix le plus bas" at bounding box center [476, 104] width 42 height 11
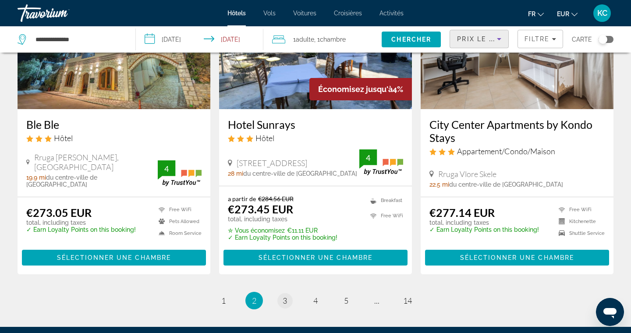
scroll to position [1117, 0]
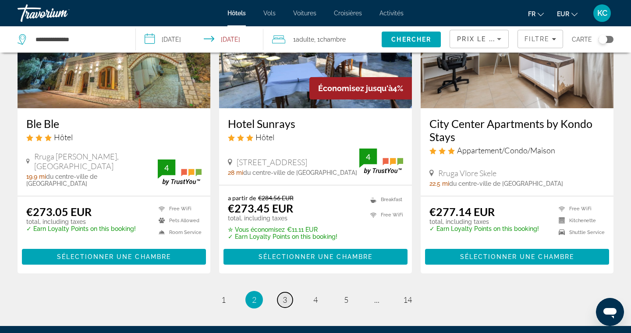
click at [282, 292] on link "page 3" at bounding box center [284, 299] width 15 height 15
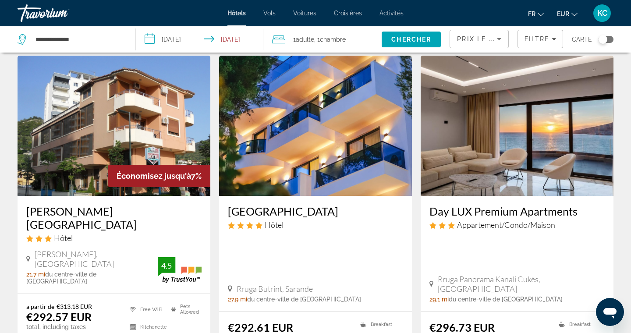
scroll to position [685, 0]
drag, startPoint x: 426, startPoint y: 190, endPoint x: 577, endPoint y: 190, distance: 151.5
click at [577, 196] on div "Day LUX Premium Apartments Appartement/Condo/Maison [GEOGRAPHIC_DATA], [GEOGRAP…" at bounding box center [516, 254] width 193 height 116
click at [425, 209] on div "Day LUX Premium Apartments Appartement/Condo/Maison [GEOGRAPHIC_DATA], [GEOGRAP…" at bounding box center [516, 254] width 193 height 116
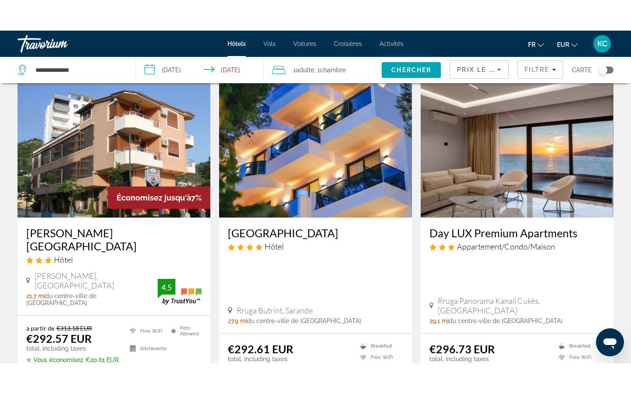
scroll to position [696, 0]
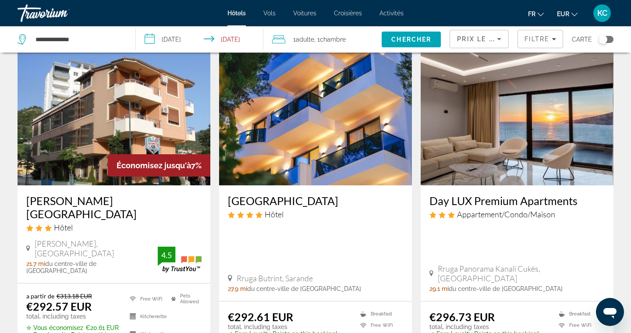
drag, startPoint x: 425, startPoint y: 179, endPoint x: 594, endPoint y: 176, distance: 169.1
click at [594, 185] on div "Day LUX Premium Apartments Appartement/Condo/Maison [GEOGRAPHIC_DATA], [GEOGRAP…" at bounding box center [516, 243] width 193 height 116
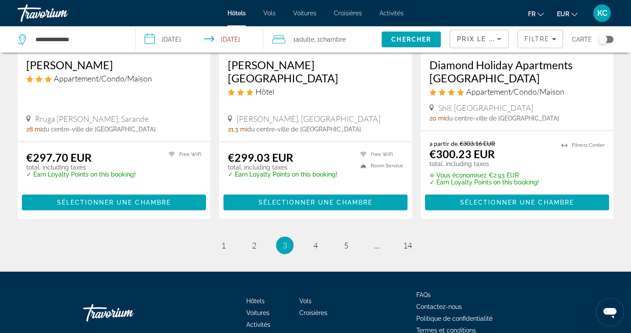
scroll to position [1182, 0]
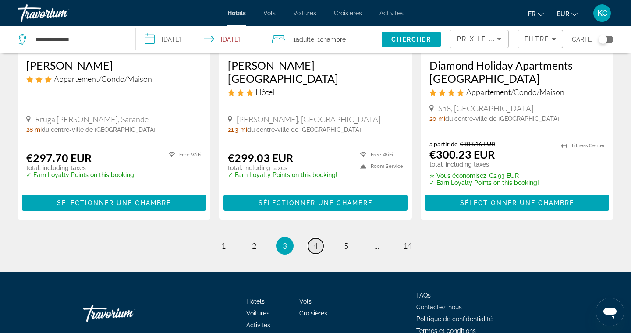
click at [316, 241] on span "4" at bounding box center [315, 246] width 4 height 10
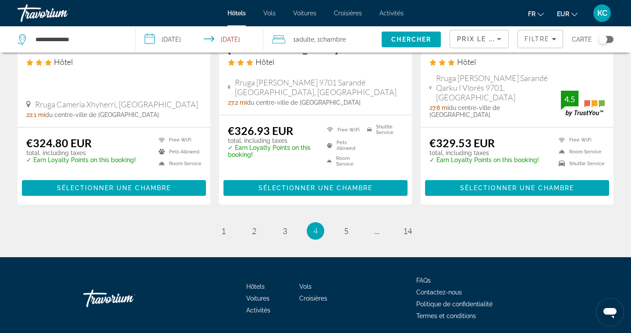
scroll to position [1197, 0]
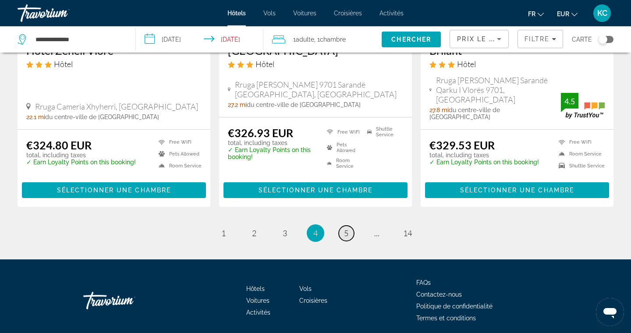
click at [344, 228] on span "5" at bounding box center [346, 233] width 4 height 10
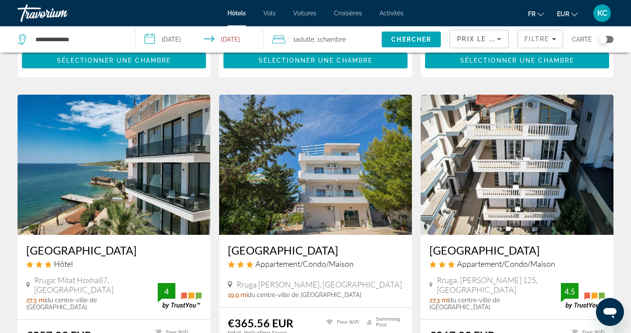
scroll to position [994, 0]
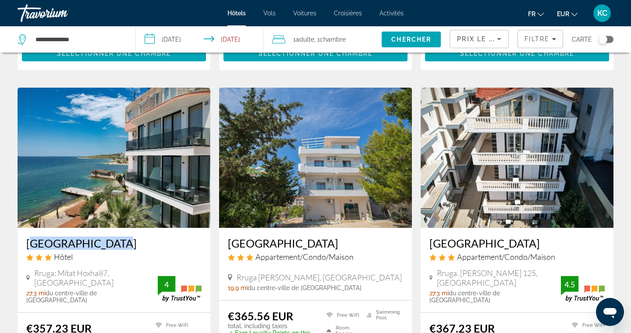
drag, startPoint x: 23, startPoint y: 210, endPoint x: 104, endPoint y: 212, distance: 80.6
click at [104, 228] on div "[GEOGRAPHIC_DATA] Hôtel [GEOGRAPHIC_DATA]: [GEOGRAPHIC_DATA], [GEOGRAPHIC_DATA]…" at bounding box center [114, 270] width 193 height 85
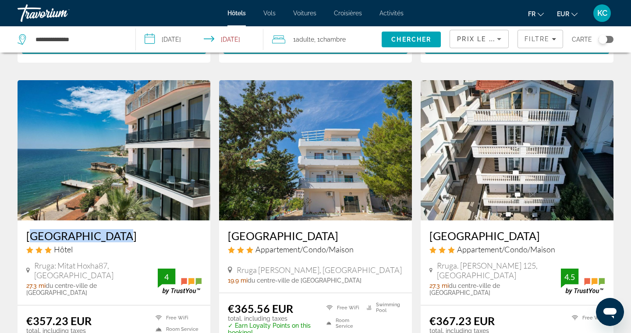
scroll to position [1003, 0]
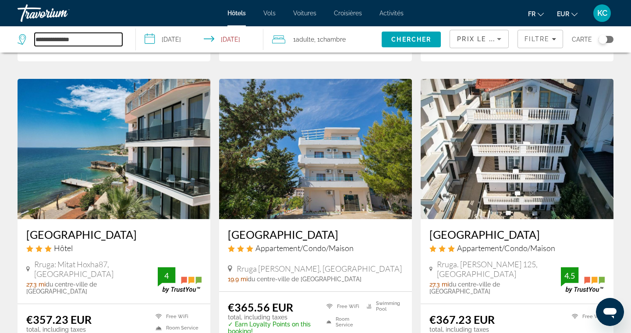
click at [76, 39] on input "**********" at bounding box center [79, 39] width 88 height 13
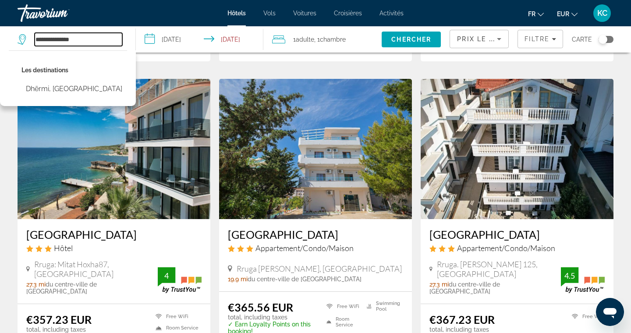
click at [76, 39] on input "**********" at bounding box center [79, 39] width 88 height 13
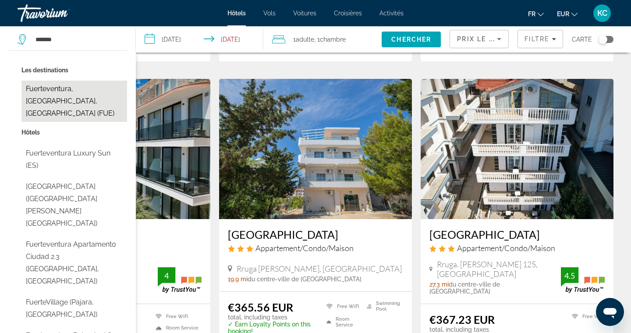
drag, startPoint x: 76, startPoint y: 40, endPoint x: 76, endPoint y: 95, distance: 54.7
click at [76, 95] on button "Fuerteventura, [GEOGRAPHIC_DATA], [GEOGRAPHIC_DATA] (FUE)" at bounding box center [74, 101] width 106 height 41
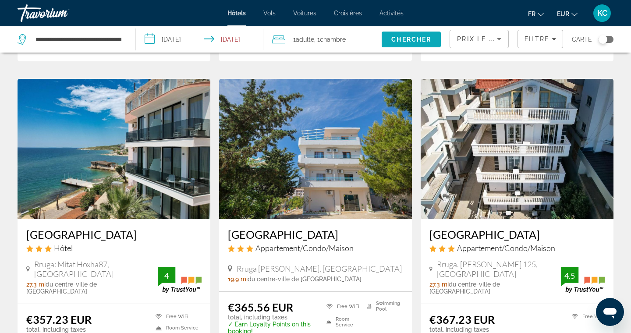
click at [411, 39] on span "Chercher" at bounding box center [411, 39] width 40 height 7
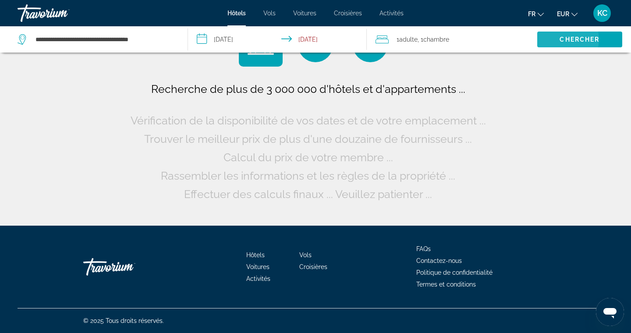
scroll to position [0, 0]
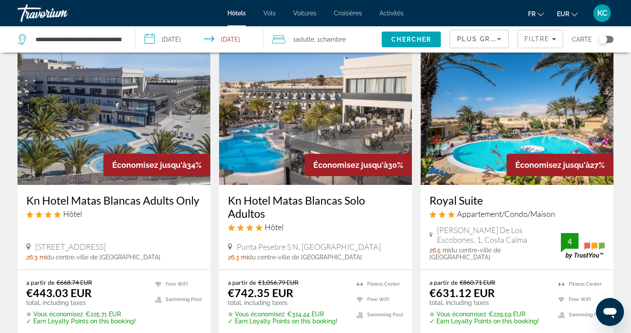
scroll to position [45, 0]
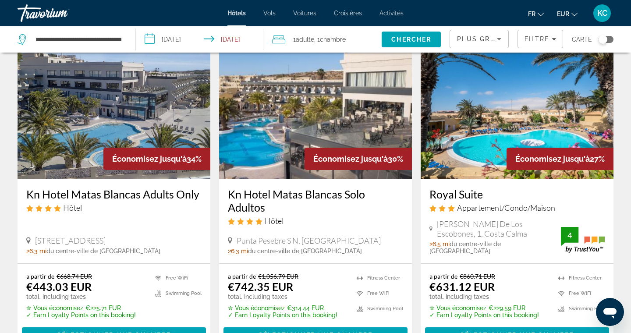
drag, startPoint x: 25, startPoint y: 194, endPoint x: 202, endPoint y: 196, distance: 177.4
click at [202, 196] on div "Kn Hotel Matas [PERSON_NAME] Adults Only Hôtel [STREET_ADDRESS] 26.3 mi du cent…" at bounding box center [114, 221] width 193 height 85
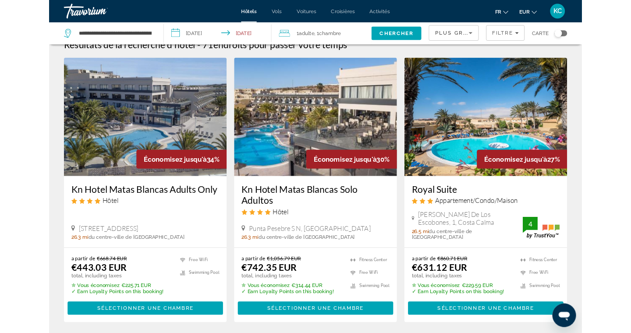
scroll to position [12, 0]
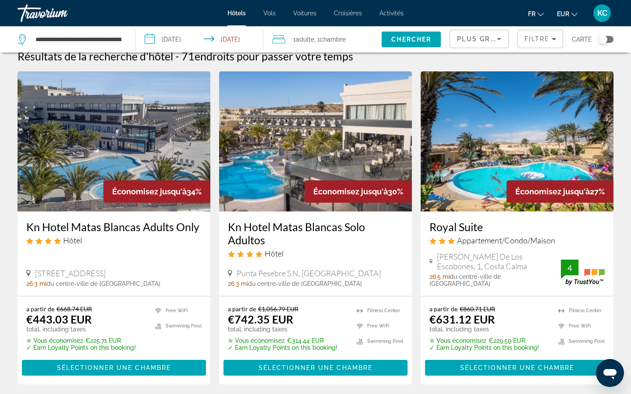
drag, startPoint x: 224, startPoint y: 225, endPoint x: 266, endPoint y: 239, distance: 44.2
click at [266, 239] on div "Kn Hotel Matas [PERSON_NAME] Solo Adultos Hôtel [GEOGRAPHIC_DATA] S N, [GEOGRAP…" at bounding box center [315, 254] width 193 height 85
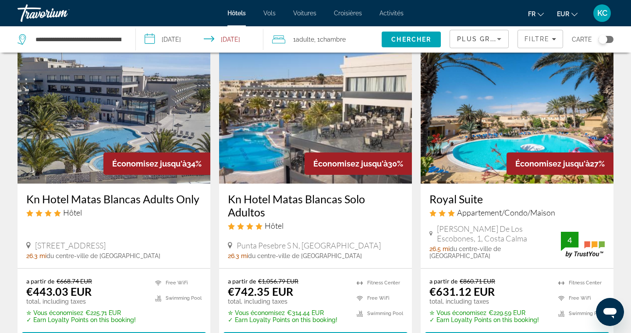
scroll to position [40, 0]
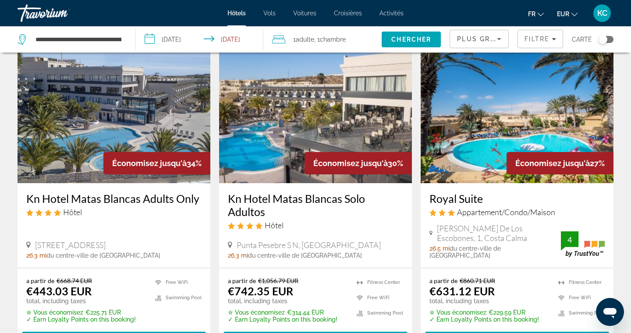
drag, startPoint x: 426, startPoint y: 199, endPoint x: 486, endPoint y: 199, distance: 60.9
click at [486, 199] on div "Royal Suite Appartement/Condo/Maison [PERSON_NAME][GEOGRAPHIC_DATA], 1, [GEOGRA…" at bounding box center [516, 225] width 193 height 85
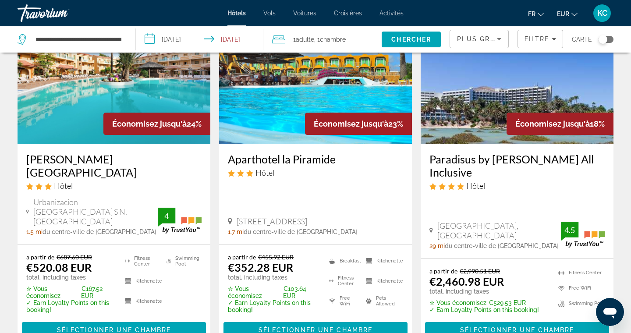
scroll to position [393, 0]
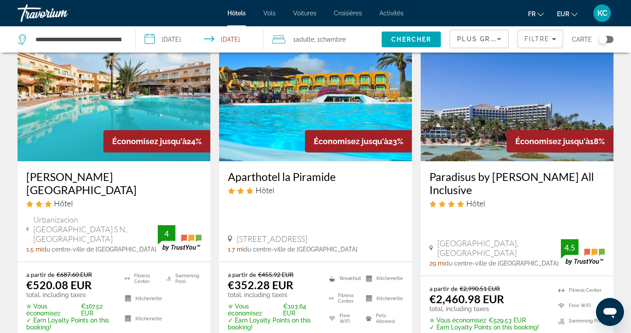
drag, startPoint x: 426, startPoint y: 171, endPoint x: 487, endPoint y: 190, distance: 64.4
click at [487, 190] on div "Paradisus by [PERSON_NAME] All Inclusive Hôtel [GEOGRAPHIC_DATA], [GEOGRAPHIC_D…" at bounding box center [516, 218] width 193 height 114
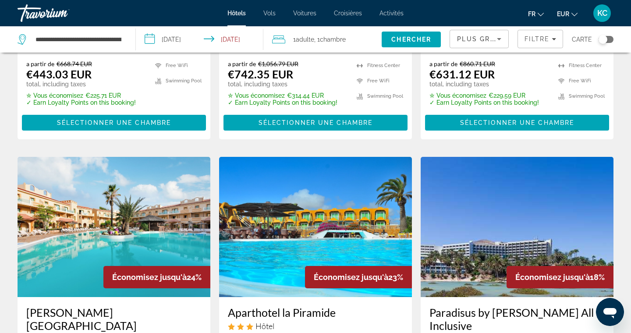
scroll to position [200, 0]
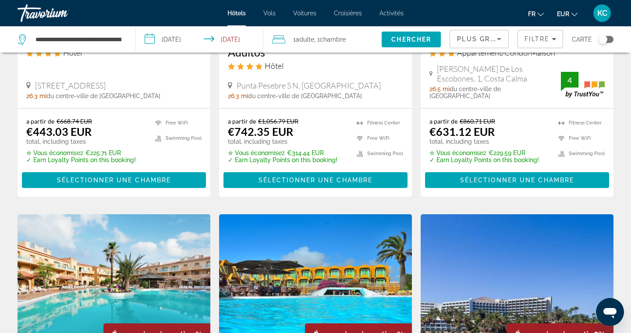
click at [478, 46] on div "Plus grandes économies" at bounding box center [479, 42] width 44 height 25
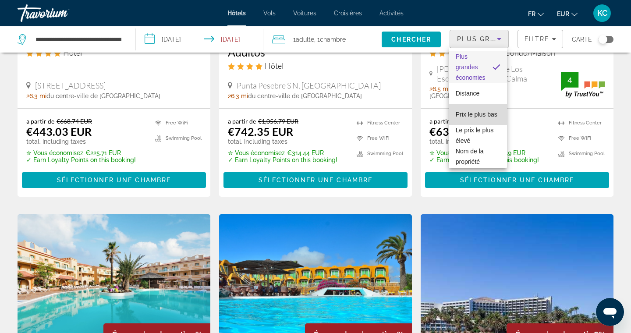
click at [475, 111] on span "Prix le plus bas" at bounding box center [476, 114] width 42 height 7
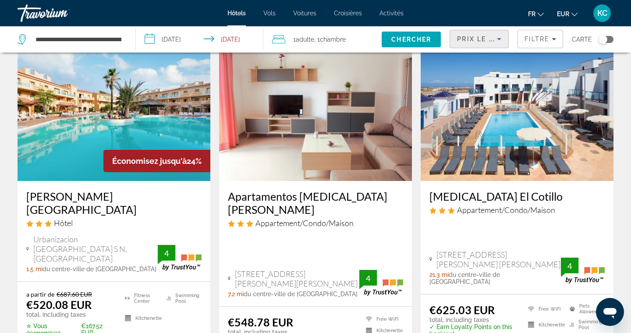
scroll to position [371, 0]
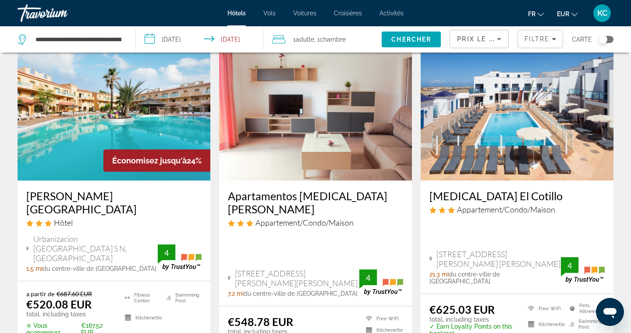
drag, startPoint x: 24, startPoint y: 195, endPoint x: 187, endPoint y: 199, distance: 162.9
click at [187, 199] on div "[PERSON_NAME][GEOGRAPHIC_DATA] Hôtel Urbanizacion [GEOGRAPHIC_DATA], [GEOGRAPHI…" at bounding box center [114, 230] width 193 height 100
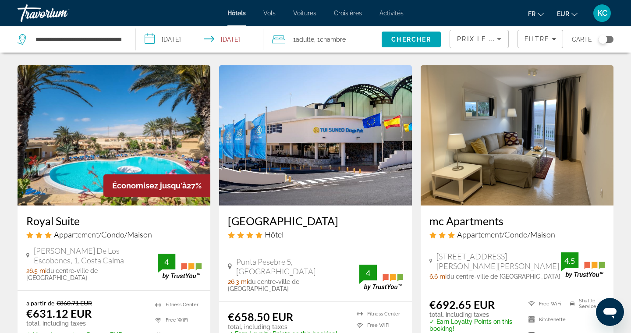
scroll to position [712, 0]
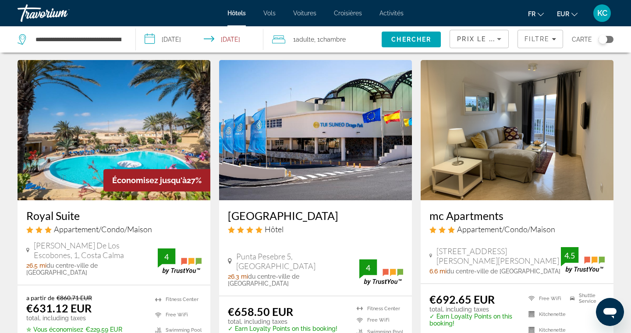
drag, startPoint x: 23, startPoint y: 192, endPoint x: 81, endPoint y: 193, distance: 58.3
click at [81, 200] on div "Royal Suite Appartement/Condo/Maison [PERSON_NAME][GEOGRAPHIC_DATA], 1, [GEOGRA…" at bounding box center [114, 242] width 193 height 85
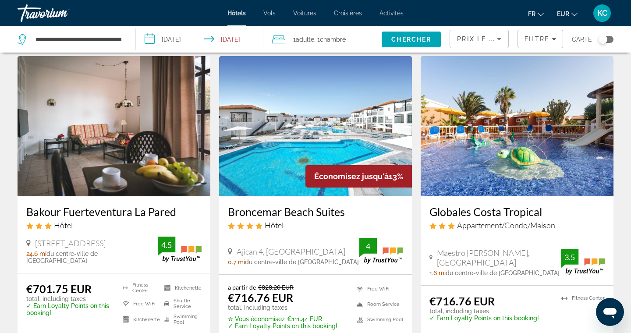
scroll to position [1048, 0]
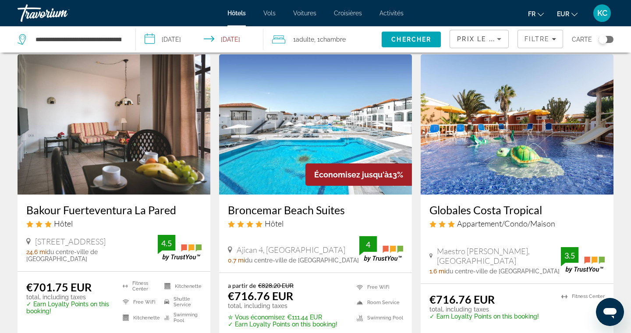
drag, startPoint x: 221, startPoint y: 182, endPoint x: 359, endPoint y: 183, distance: 137.9
click at [359, 194] on div "Broncemar Beach Suites Hôtel Ajican 4, Antigua 0.7 mi du centre-ville de [GEOGR…" at bounding box center [315, 233] width 193 height 78
click at [111, 39] on input "**********" at bounding box center [79, 39] width 88 height 13
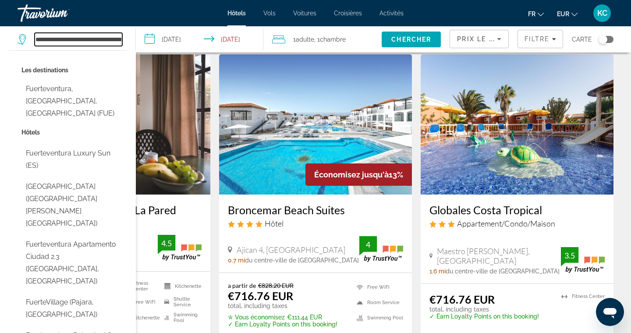
click at [111, 39] on input "**********" at bounding box center [79, 39] width 88 height 13
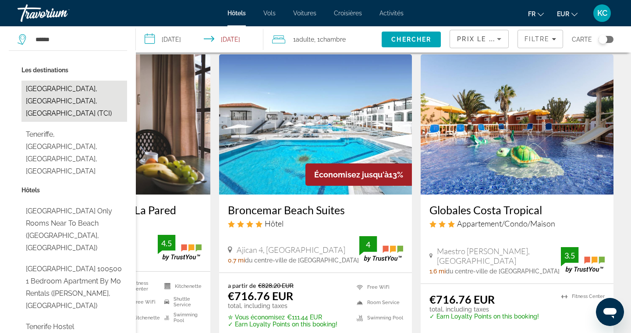
click at [94, 96] on button "[GEOGRAPHIC_DATA], [GEOGRAPHIC_DATA], [GEOGRAPHIC_DATA] (TCI)" at bounding box center [74, 101] width 106 height 41
type input "**********"
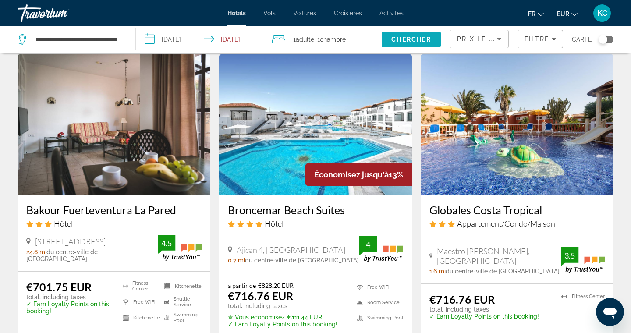
click at [405, 37] on span "Chercher" at bounding box center [411, 39] width 40 height 7
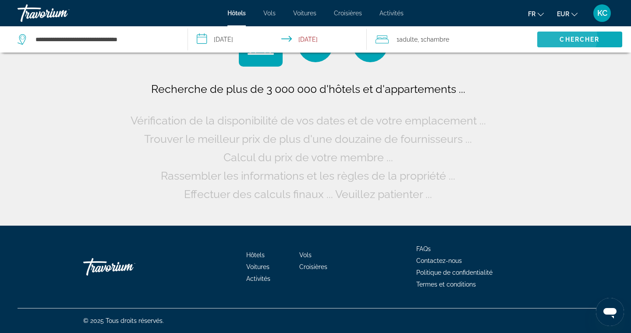
scroll to position [0, 0]
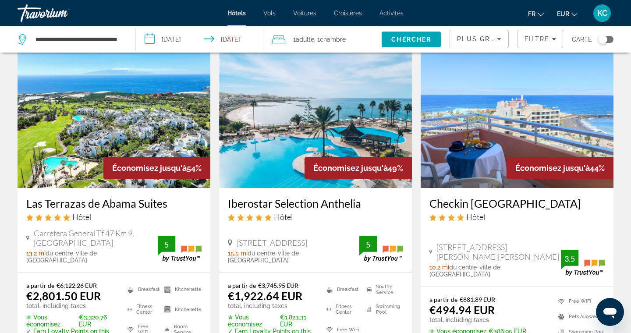
scroll to position [35, 0]
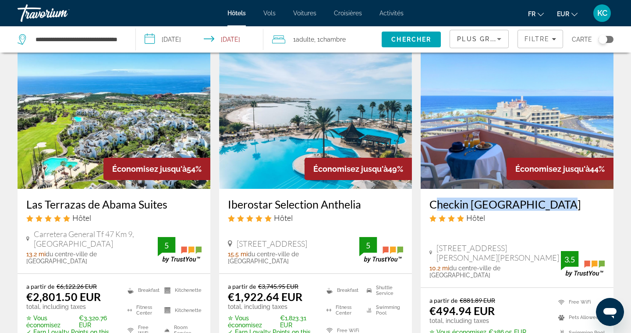
drag, startPoint x: 424, startPoint y: 203, endPoint x: 558, endPoint y: 201, distance: 133.6
click at [558, 202] on div "Checkin [GEOGRAPHIC_DATA] Hôtel [STREET_ADDRESS][PERSON_NAME] [PERSON_NAME] 10.…" at bounding box center [516, 238] width 193 height 99
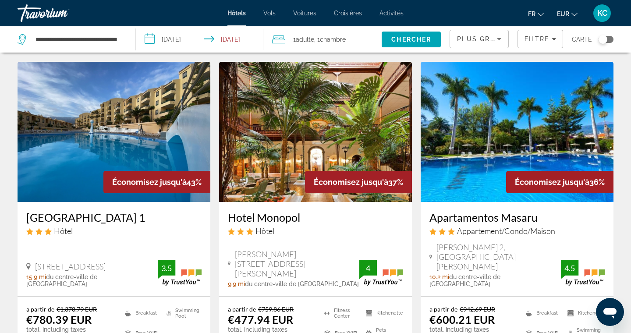
scroll to position [368, 0]
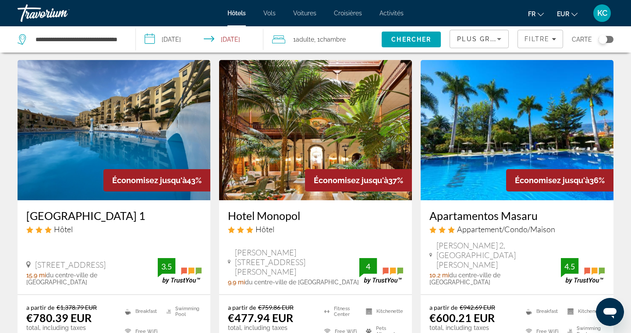
drag, startPoint x: 223, startPoint y: 208, endPoint x: 304, endPoint y: 208, distance: 81.4
click at [304, 208] on div "Hotel Monopol Hôtel [GEOGRAPHIC_DATA],15, [GEOGRAPHIC_DATA][PERSON_NAME] 9.9 mi…" at bounding box center [315, 247] width 193 height 94
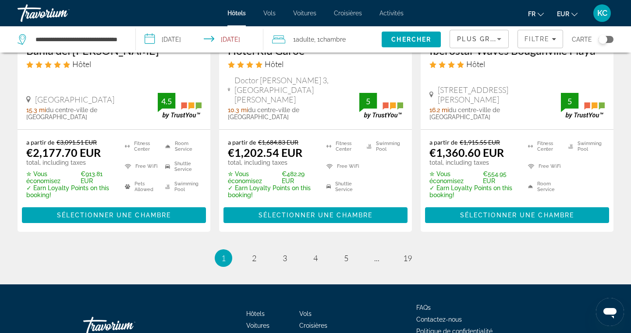
scroll to position [1242, 0]
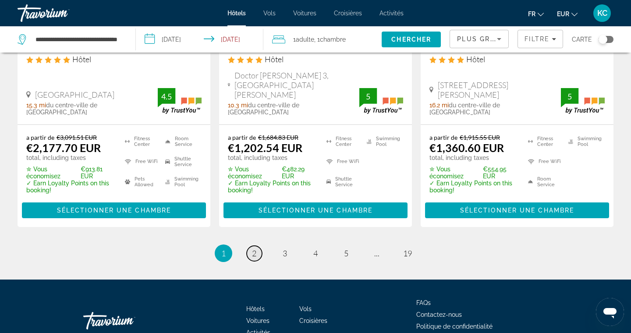
click at [254, 248] on span "2" at bounding box center [254, 253] width 4 height 10
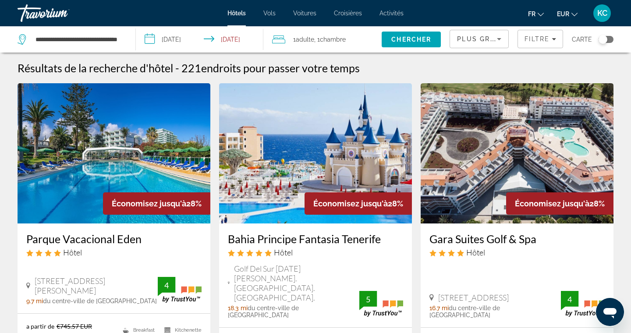
click at [466, 42] on span "Plus grandes économies" at bounding box center [509, 38] width 105 height 7
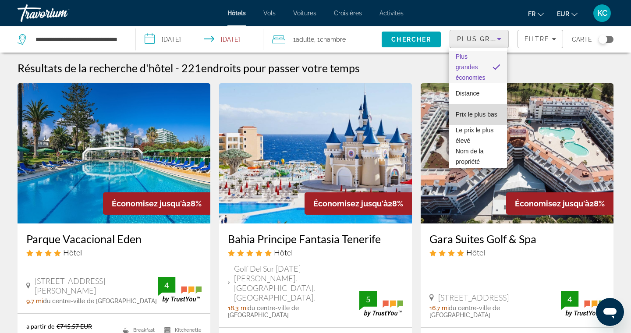
click at [477, 111] on span "Prix le plus bas" at bounding box center [476, 114] width 42 height 7
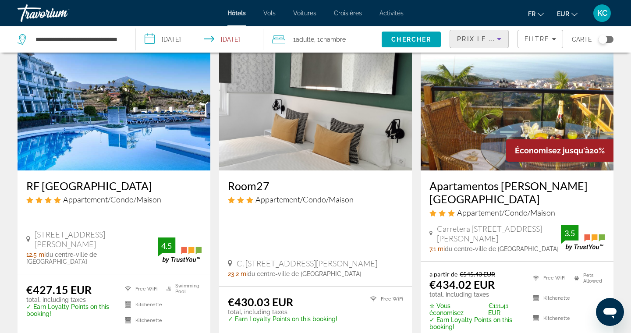
scroll to position [388, 0]
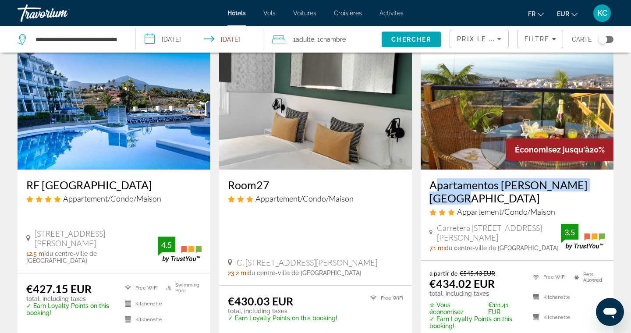
drag, startPoint x: 427, startPoint y: 185, endPoint x: 583, endPoint y: 180, distance: 156.8
click at [583, 180] on div "Apartamentos [PERSON_NAME][GEOGRAPHIC_DATA] Appartement/Condo/Maison [GEOGRAPHI…" at bounding box center [516, 214] width 193 height 91
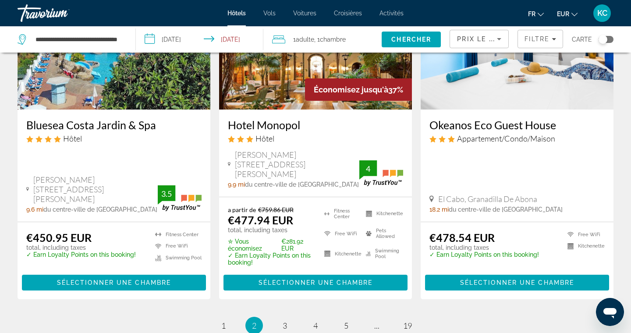
scroll to position [1205, 0]
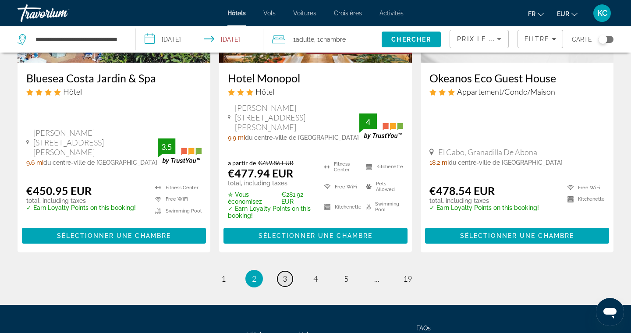
click at [287, 274] on span "3" at bounding box center [284, 279] width 4 height 10
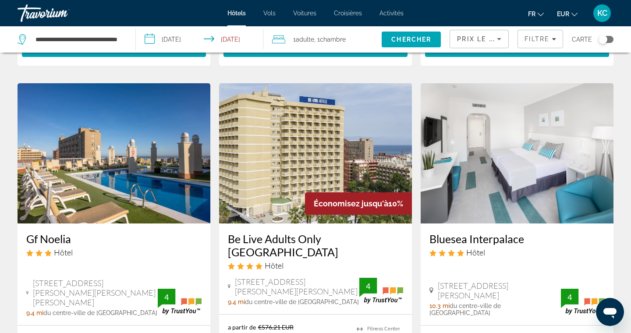
scroll to position [351, 0]
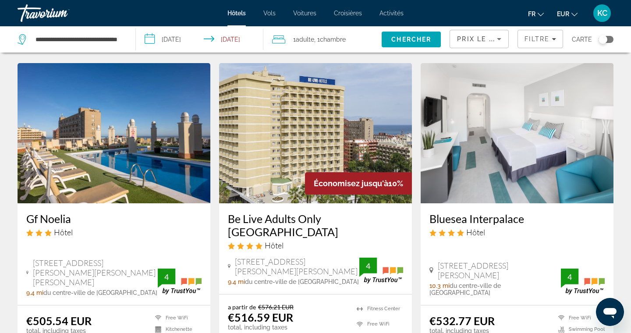
drag, startPoint x: 22, startPoint y: 212, endPoint x: 79, endPoint y: 211, distance: 57.0
click at [79, 211] on div "Gf Noelia Hôtel [STREET_ADDRESS][PERSON_NAME][PERSON_NAME], [GEOGRAPHIC_DATA][P…" at bounding box center [114, 254] width 193 height 102
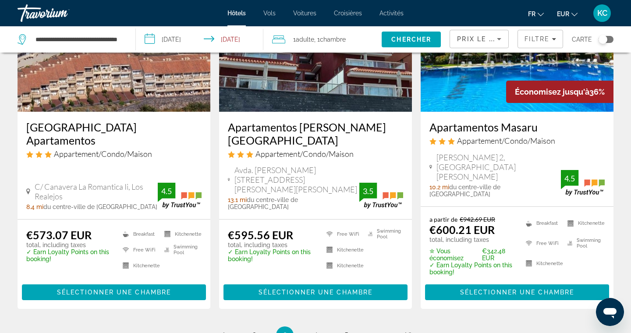
scroll to position [1125, 0]
click at [226, 330] on span "1" at bounding box center [223, 335] width 4 height 10
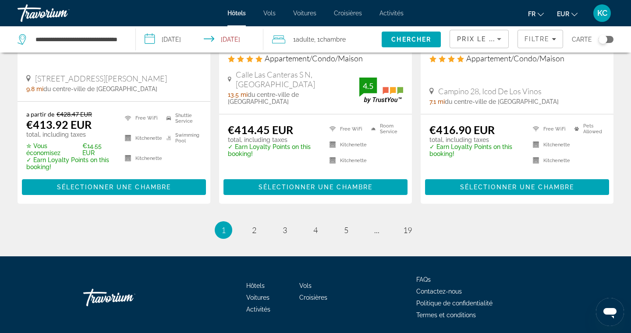
scroll to position [1228, 0]
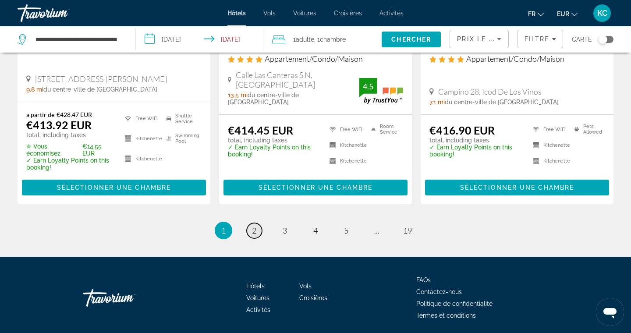
click at [254, 226] on span "2" at bounding box center [254, 231] width 4 height 10
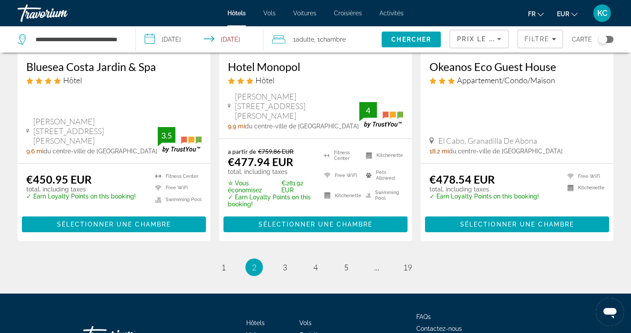
scroll to position [1215, 0]
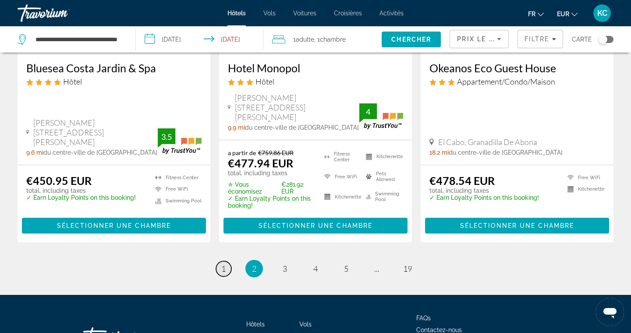
click at [223, 264] on span "1" at bounding box center [223, 269] width 4 height 10
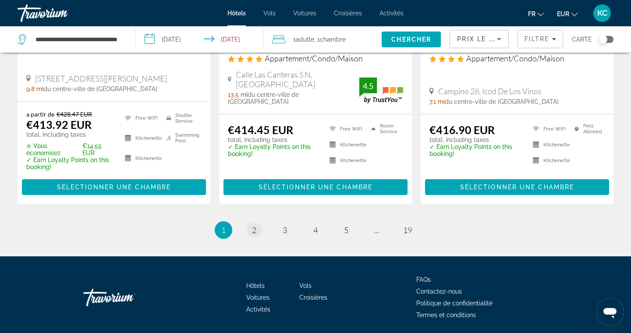
scroll to position [1228, 0]
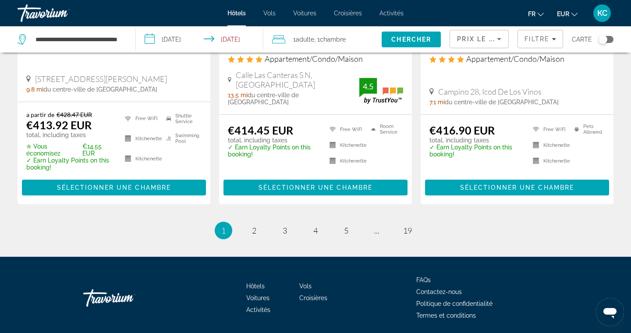
click at [294, 222] on ul "1 / 19 You're on page 1 page 2 page 3 page 4 page 5 page ... page 19" at bounding box center [316, 231] width 596 height 18
click at [289, 223] on link "page 3" at bounding box center [284, 230] width 15 height 15
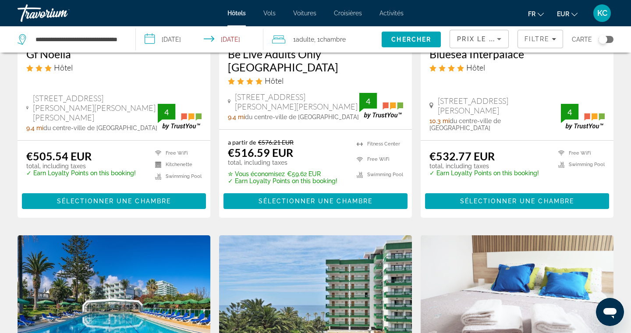
scroll to position [397, 0]
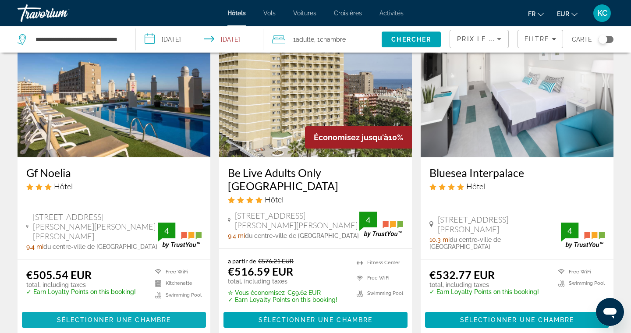
click at [176, 309] on span "Main content" at bounding box center [114, 319] width 184 height 21
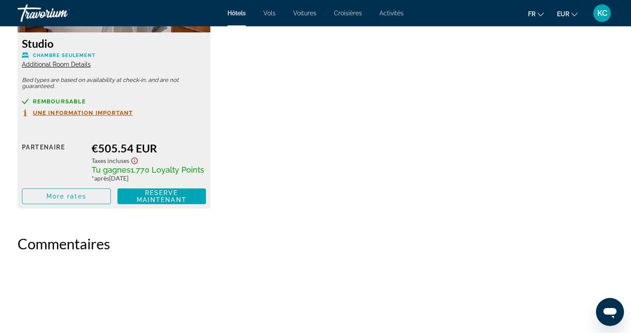
scroll to position [1302, 0]
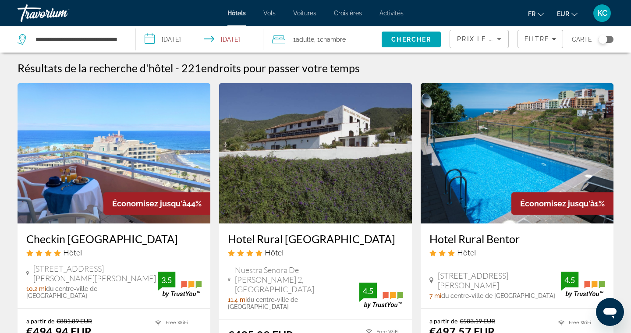
click at [123, 39] on div "**********" at bounding box center [72, 39] width 109 height 26
click at [111, 38] on input "**********" at bounding box center [79, 39] width 88 height 13
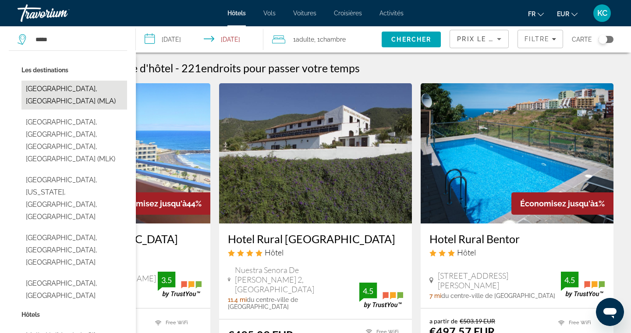
click at [92, 92] on button "[GEOGRAPHIC_DATA], [GEOGRAPHIC_DATA] (MLA)" at bounding box center [74, 95] width 106 height 29
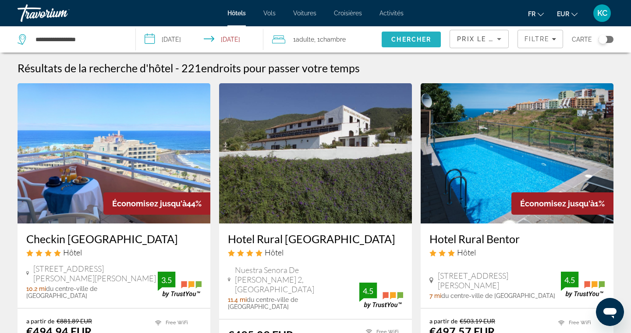
click at [403, 38] on span "Chercher" at bounding box center [411, 39] width 40 height 7
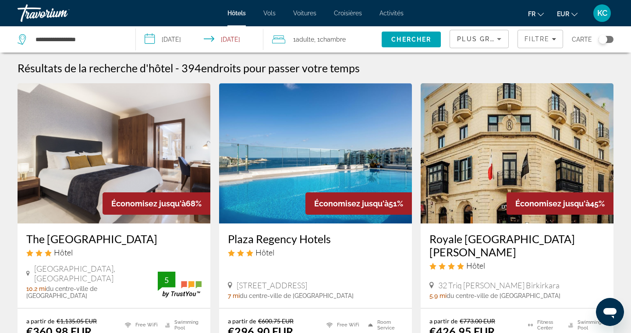
drag, startPoint x: 225, startPoint y: 237, endPoint x: 350, endPoint y: 233, distance: 124.9
click at [350, 233] on div "Plaza Regency Hotels Hôtel [STREET_ADDRESS] 7 mi du centre-ville de [GEOGRAPHIC…" at bounding box center [315, 265] width 193 height 85
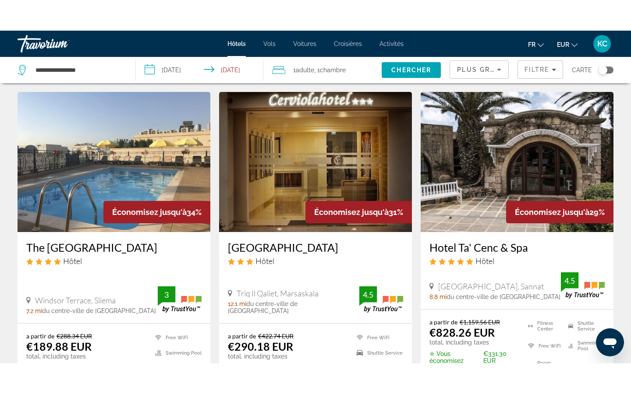
scroll to position [720, 0]
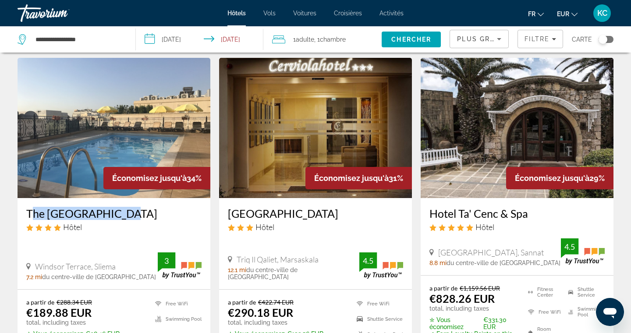
drag, startPoint x: 22, startPoint y: 195, endPoint x: 121, endPoint y: 196, distance: 98.5
click at [121, 198] on div "The [GEOGRAPHIC_DATA] Hôtel [GEOGRAPHIC_DATA], Sliema 7.2 mi du centre-ville de…" at bounding box center [114, 243] width 193 height 91
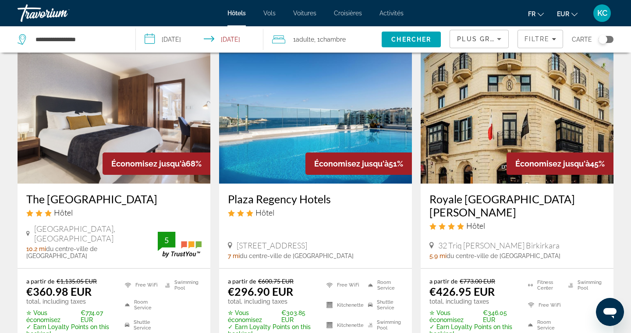
scroll to position [40, 0]
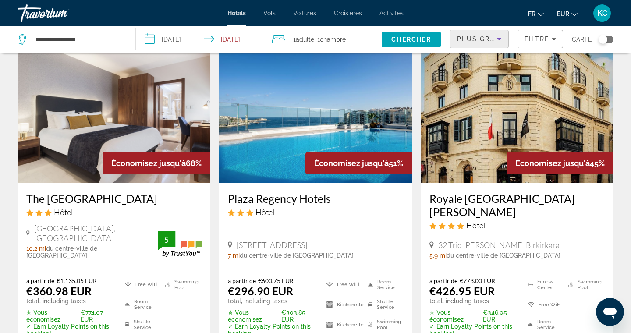
click at [471, 42] on div "Plus grandes économies" at bounding box center [477, 39] width 40 height 11
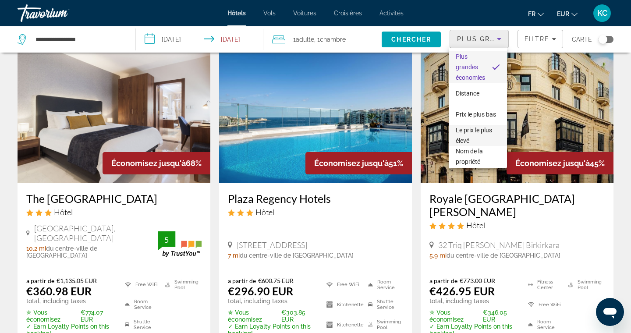
drag, startPoint x: 472, startPoint y: 118, endPoint x: 452, endPoint y: 119, distance: 20.6
click at [472, 118] on span "Prix le plus bas" at bounding box center [475, 114] width 40 height 11
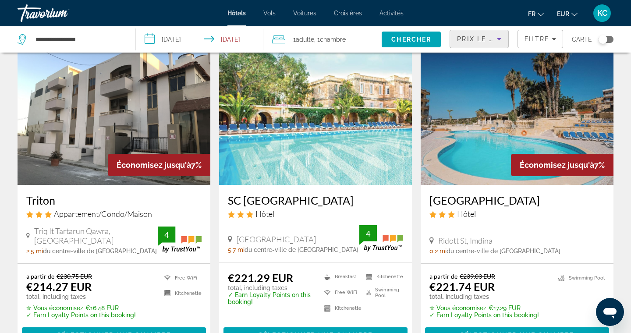
scroll to position [363, 0]
drag, startPoint x: 223, startPoint y: 201, endPoint x: 307, endPoint y: 200, distance: 83.6
click at [307, 200] on div "SC [GEOGRAPHIC_DATA] Hôtel [GEOGRAPHIC_DATA], [GEOGRAPHIC_DATA] 5.7 mi du centr…" at bounding box center [315, 223] width 193 height 77
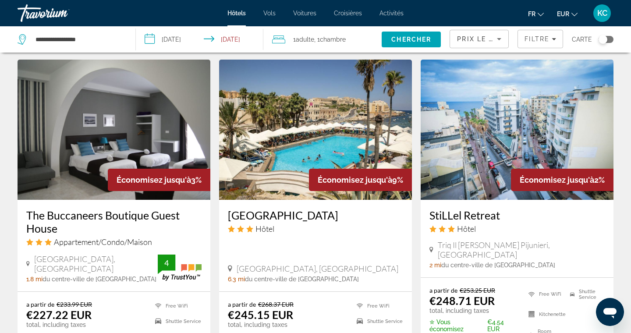
scroll to position [676, 0]
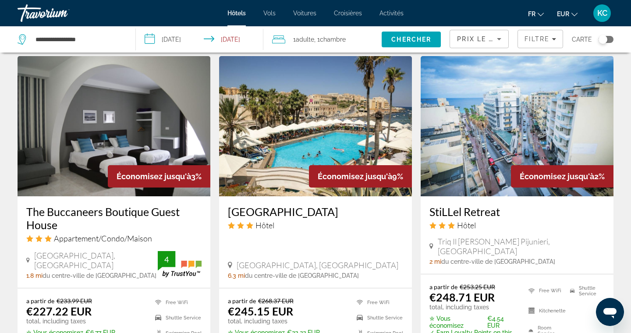
drag, startPoint x: 226, startPoint y: 208, endPoint x: 344, endPoint y: 207, distance: 118.7
click at [344, 207] on div "[GEOGRAPHIC_DATA] Hôtel [GEOGRAPHIC_DATA], [GEOGRAPHIC_DATA] 6.3 mi du centre-v…" at bounding box center [315, 242] width 193 height 92
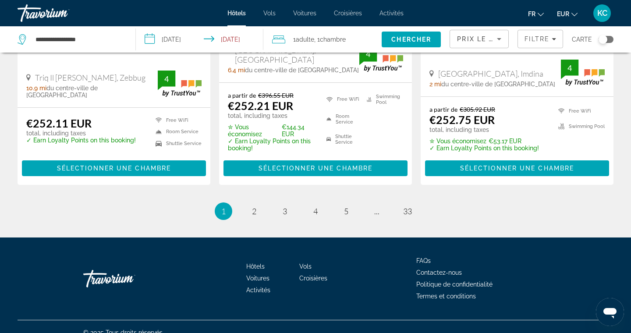
scroll to position [1214, 0]
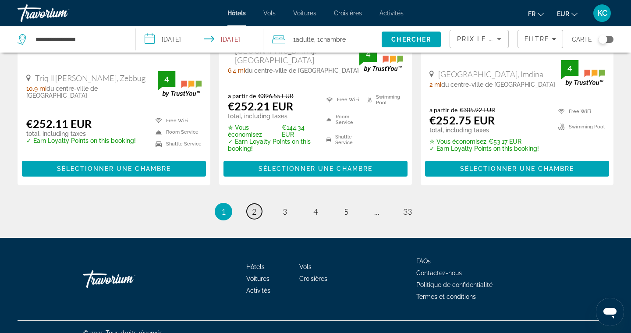
click at [252, 207] on span "2" at bounding box center [254, 212] width 4 height 10
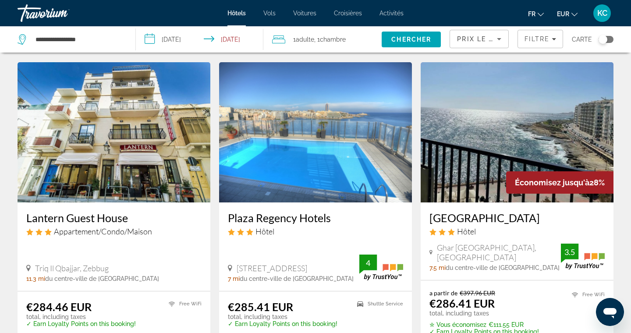
scroll to position [359, 0]
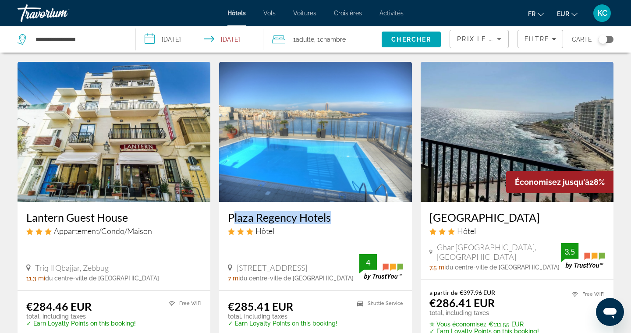
drag, startPoint x: 224, startPoint y: 213, endPoint x: 328, endPoint y: 220, distance: 104.9
click at [328, 220] on div "Plaza Regency Hotels Hôtel [STREET_ADDRESS] 7 mi du centre-ville de [GEOGRAPHIC…" at bounding box center [315, 246] width 193 height 88
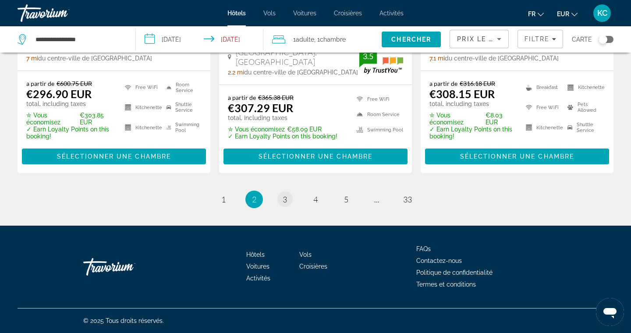
scroll to position [1203, 0]
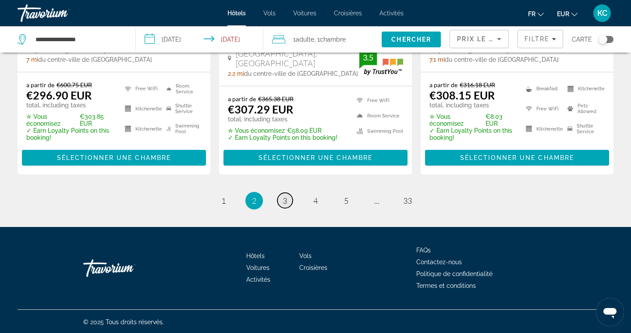
click at [289, 197] on link "page 3" at bounding box center [284, 200] width 15 height 15
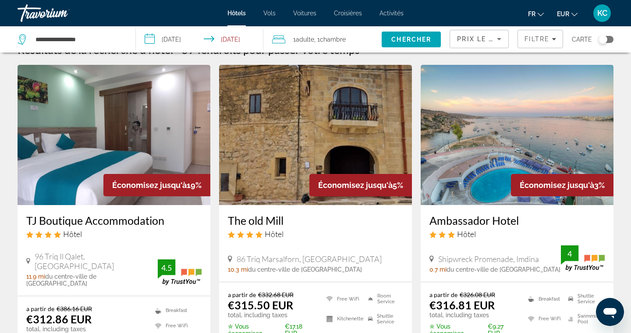
scroll to position [19, 0]
drag, startPoint x: 425, startPoint y: 222, endPoint x: 522, endPoint y: 222, distance: 96.8
click at [522, 222] on div "Ambassador Hotel Hôtel [GEOGRAPHIC_DATA], Imdina 0.7 mi du centre-ville de [GEO…" at bounding box center [516, 242] width 193 height 77
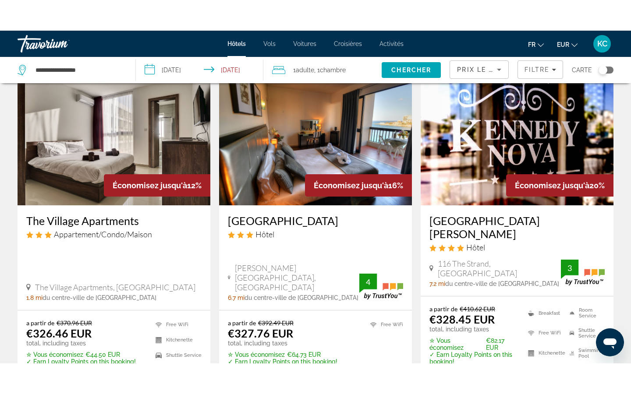
scroll to position [721, 0]
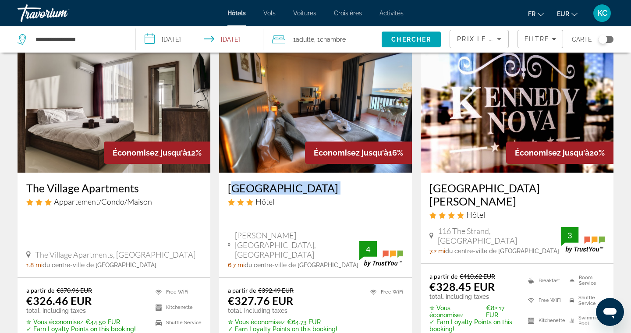
drag, startPoint x: 224, startPoint y: 177, endPoint x: 347, endPoint y: 185, distance: 123.3
click at [347, 185] on div "[GEOGRAPHIC_DATA] Hôtel [PERSON_NAME][GEOGRAPHIC_DATA], [GEOGRAPHIC_DATA] 6.7 m…" at bounding box center [315, 225] width 193 height 105
click at [221, 175] on div "[GEOGRAPHIC_DATA] Hôtel [PERSON_NAME][GEOGRAPHIC_DATA], [GEOGRAPHIC_DATA] 6.7 m…" at bounding box center [315, 225] width 193 height 105
drag, startPoint x: 221, startPoint y: 175, endPoint x: 321, endPoint y: 180, distance: 99.9
click at [321, 180] on div "[GEOGRAPHIC_DATA] Hôtel [PERSON_NAME][GEOGRAPHIC_DATA], [GEOGRAPHIC_DATA] 6.7 m…" at bounding box center [315, 225] width 193 height 105
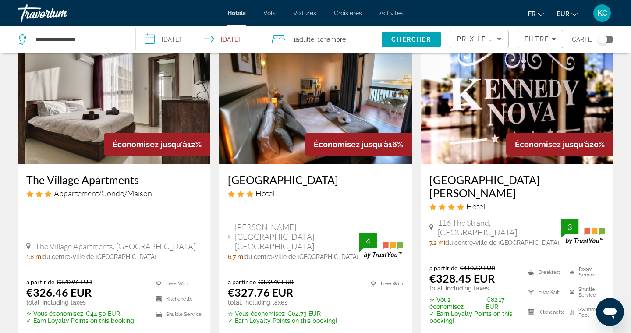
scroll to position [730, 0]
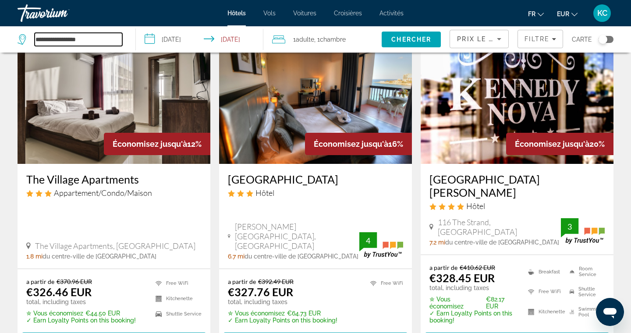
click at [82, 38] on input "**********" at bounding box center [79, 39] width 88 height 13
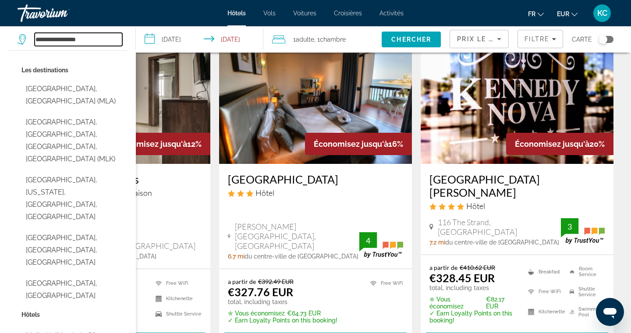
click at [82, 38] on input "**********" at bounding box center [79, 39] width 88 height 13
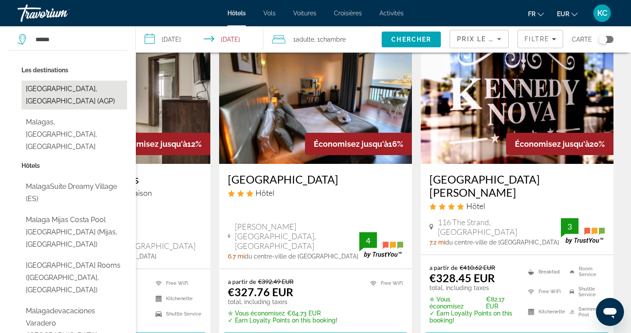
click at [80, 87] on button "[GEOGRAPHIC_DATA], [GEOGRAPHIC_DATA] (AGP)" at bounding box center [74, 95] width 106 height 29
type input "**********"
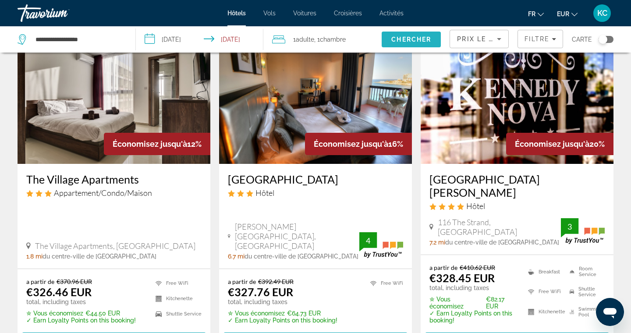
click at [395, 44] on span "Search" at bounding box center [410, 39] width 59 height 21
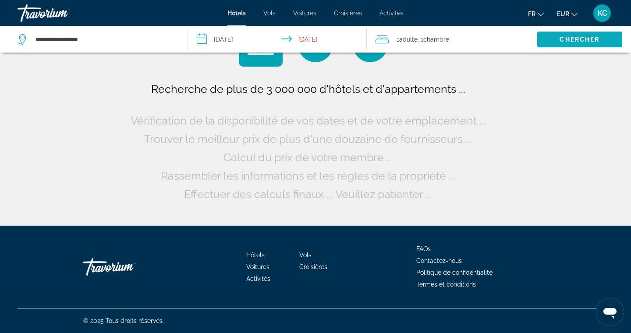
scroll to position [0, 0]
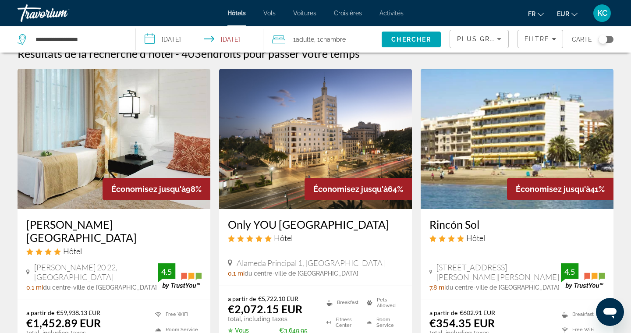
scroll to position [15, 0]
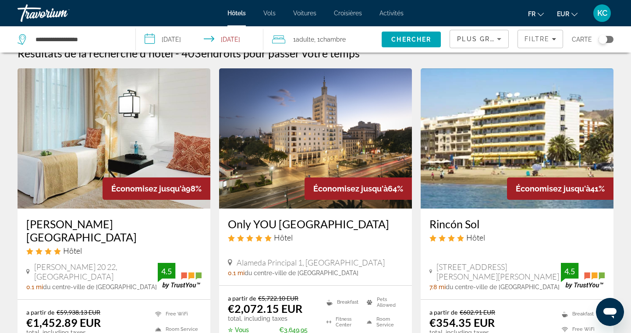
drag, startPoint x: 427, startPoint y: 224, endPoint x: 485, endPoint y: 224, distance: 57.8
click at [485, 224] on div "[PERSON_NAME] Hôtel [STREET_ADDRESS], [PERSON_NAME][GEOGRAPHIC_DATA][PERSON_NAM…" at bounding box center [516, 253] width 193 height 91
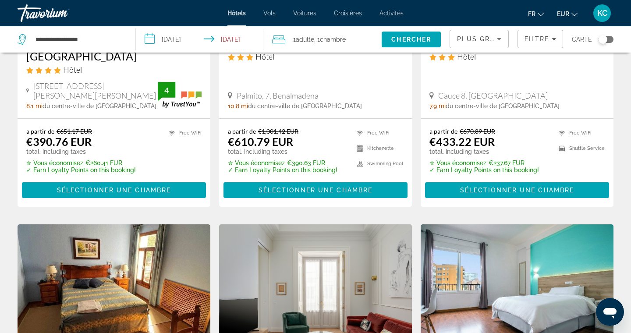
scroll to position [688, 0]
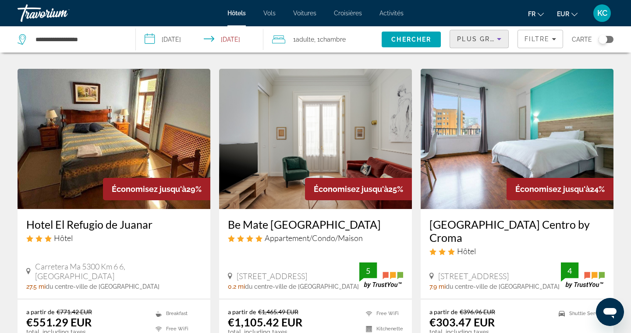
click at [469, 39] on span "Plus grandes économies" at bounding box center [509, 38] width 105 height 7
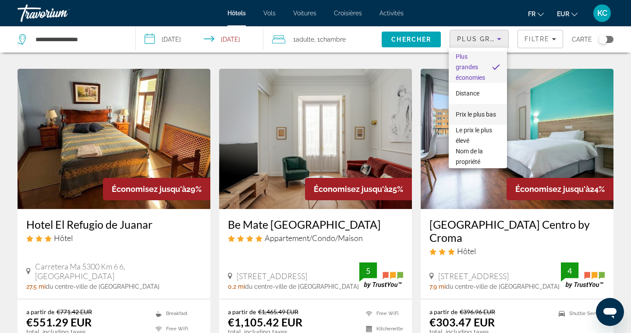
click at [463, 113] on span "Prix le plus bas" at bounding box center [475, 114] width 40 height 7
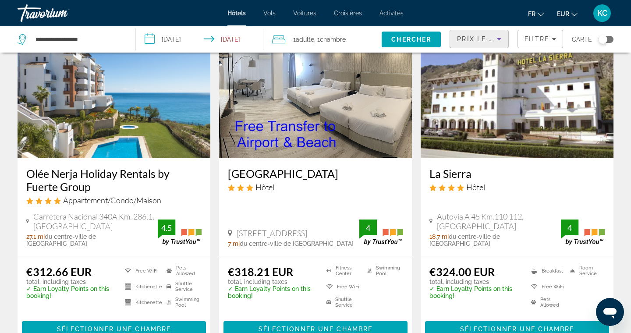
scroll to position [405, 0]
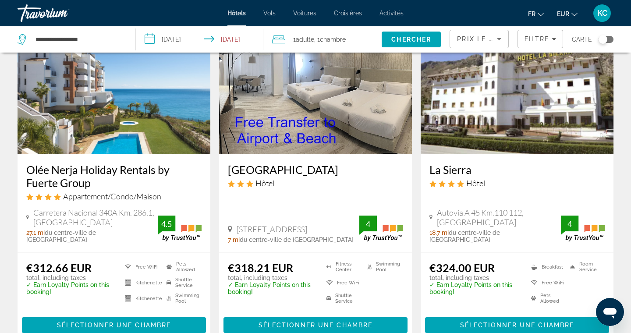
drag, startPoint x: 19, startPoint y: 168, endPoint x: 95, endPoint y: 185, distance: 77.2
click at [95, 185] on div "Olée Nerja Holiday Rentals by Fuerte Group Appartement/Condo/Maison Carretera N…" at bounding box center [114, 203] width 193 height 98
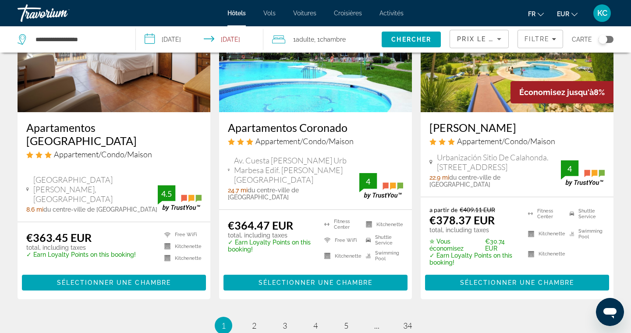
scroll to position [1133, 0]
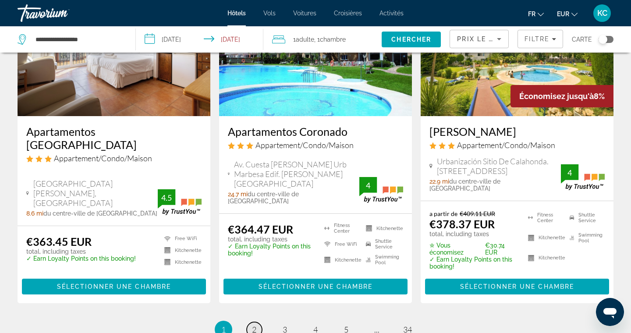
click at [256, 324] on span "2" at bounding box center [254, 329] width 4 height 10
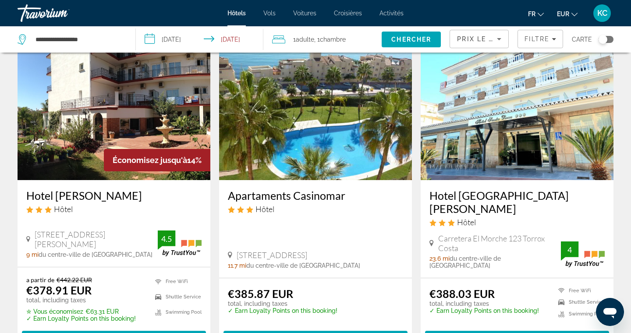
scroll to position [43, 0]
drag, startPoint x: 223, startPoint y: 192, endPoint x: 355, endPoint y: 186, distance: 132.4
click at [356, 187] on div "Apartaments Casinomar Hôtel [STREET_ADDRESS], [GEOGRAPHIC_DATA] 11.7 mi du cent…" at bounding box center [315, 229] width 193 height 98
click at [355, 187] on div "Apartaments Casinomar Hôtel [STREET_ADDRESS], [GEOGRAPHIC_DATA] 11.7 mi du cent…" at bounding box center [315, 229] width 193 height 98
drag, startPoint x: 225, startPoint y: 194, endPoint x: 354, endPoint y: 197, distance: 129.6
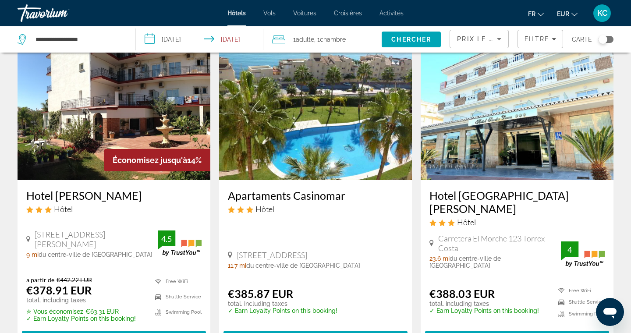
click at [354, 197] on div "Apartaments Casinomar Hôtel [STREET_ADDRESS], [GEOGRAPHIC_DATA] 11.7 mi du cent…" at bounding box center [315, 229] width 193 height 98
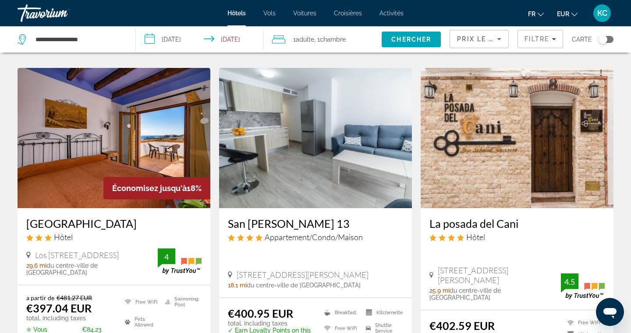
scroll to position [695, 0]
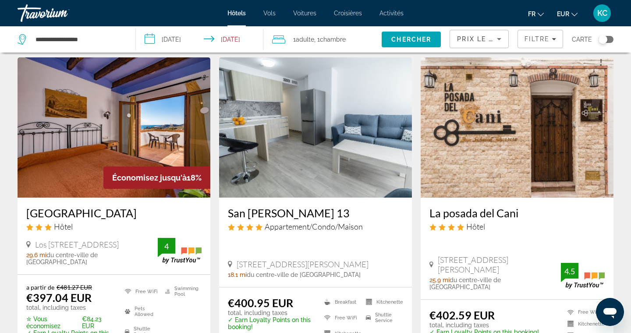
drag, startPoint x: 22, startPoint y: 189, endPoint x: 131, endPoint y: 193, distance: 109.1
click at [131, 197] on div "[GEOGRAPHIC_DATA] Hôtel [GEOGRAPHIC_DATA] 197, Frigiliana 29.6 mi du centre-vil…" at bounding box center [114, 235] width 193 height 77
click at [360, 2] on div "Hôtels Vols Voitures Croisières Activités Hôtels Vols Voitures Croisières Activ…" at bounding box center [315, 13] width 631 height 23
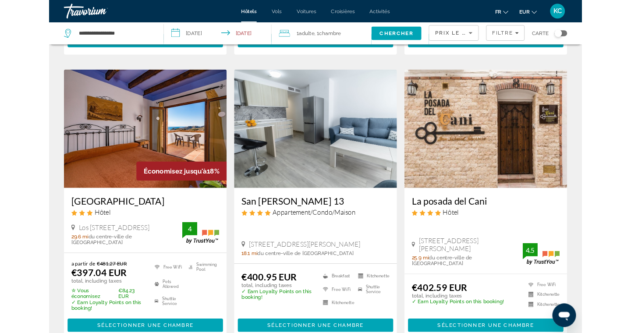
scroll to position [670, 0]
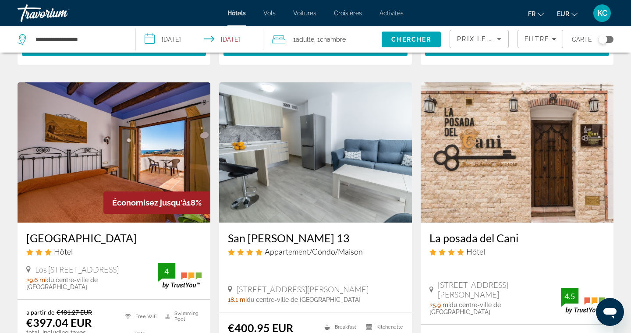
drag, startPoint x: 24, startPoint y: 212, endPoint x: 137, endPoint y: 211, distance: 112.6
click at [137, 222] on div "[GEOGRAPHIC_DATA] Hôtel [GEOGRAPHIC_DATA] 197, Frigiliana 29.6 mi du centre-vil…" at bounding box center [114, 260] width 193 height 77
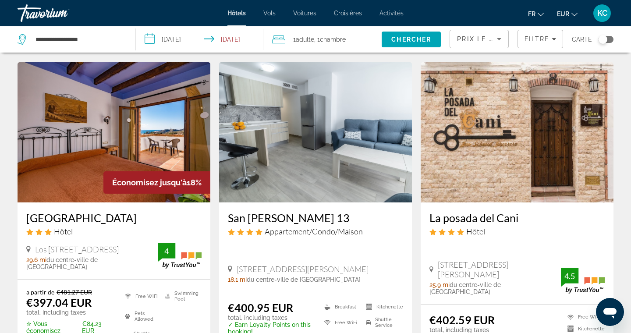
scroll to position [695, 0]
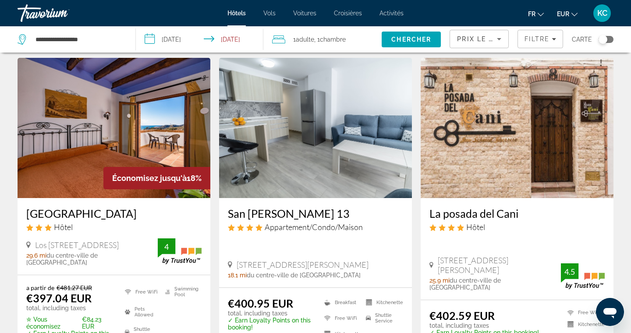
drag, startPoint x: 426, startPoint y: 191, endPoint x: 525, endPoint y: 191, distance: 99.0
click at [525, 198] on div "[PERSON_NAME] del Cani Hôtel [STREET_ADDRESS][PERSON_NAME], Competa 25.9 mi du …" at bounding box center [516, 249] width 193 height 102
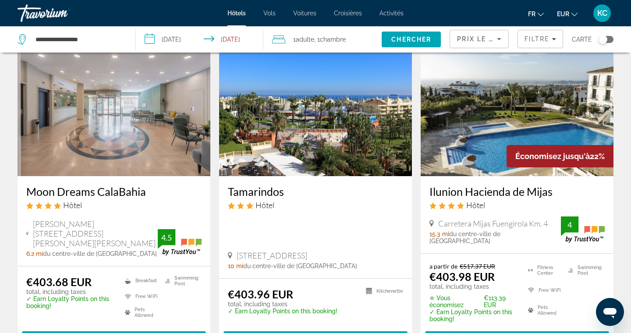
scroll to position [1054, 0]
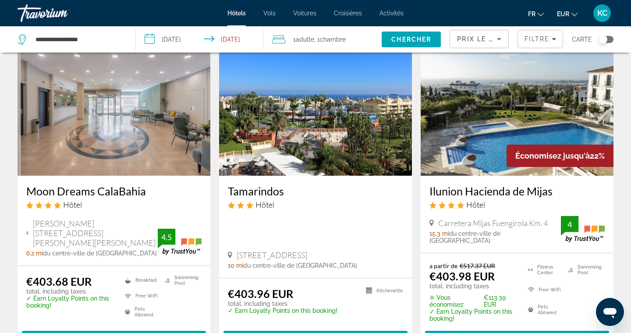
drag, startPoint x: 224, startPoint y: 167, endPoint x: 282, endPoint y: 172, distance: 57.6
click at [282, 176] on div "Tamarindos Hôtel [STREET_ADDRESS], [GEOGRAPHIC_DATA] 10 mi du centre-ville de […" at bounding box center [315, 227] width 193 height 102
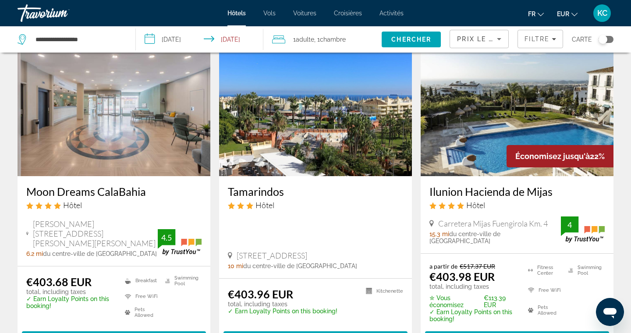
scroll to position [1054, 0]
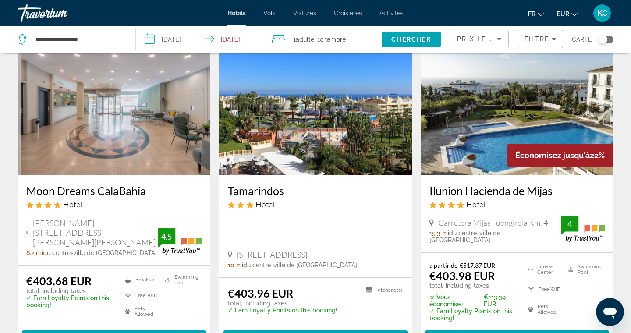
drag, startPoint x: 426, startPoint y: 167, endPoint x: 557, endPoint y: 162, distance: 131.0
click at [557, 175] on div "Ilunion Hacienda de Mijas Hôtel Carretera Mijas Fuengirola Km. 4 15.3 mi du cen…" at bounding box center [516, 213] width 193 height 77
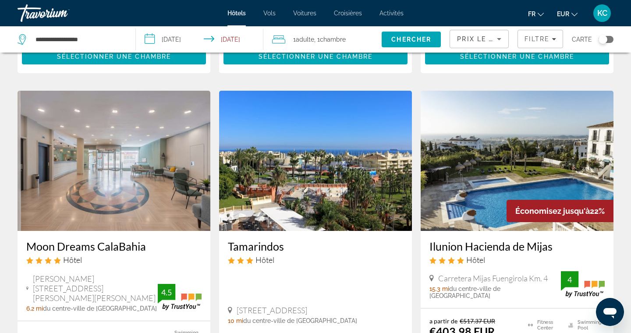
scroll to position [887, 0]
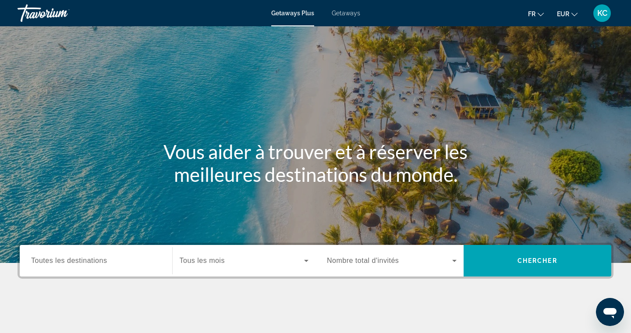
click at [345, 10] on span "Getaways" at bounding box center [345, 13] width 28 height 7
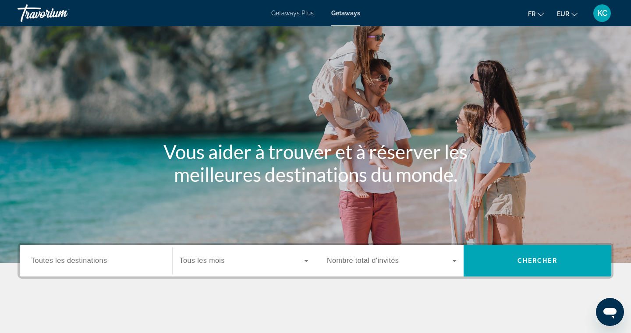
click at [135, 253] on div "Search widget" at bounding box center [96, 260] width 130 height 25
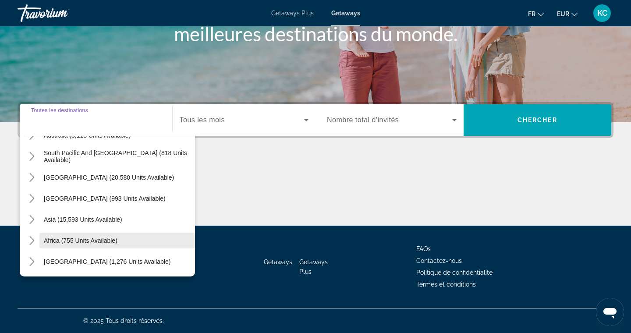
scroll to position [142, 0]
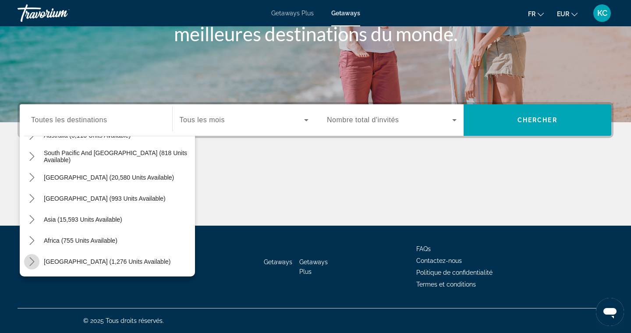
click at [33, 259] on icon "Toggle Middle East (1,276 units available) submenu" at bounding box center [32, 261] width 9 height 9
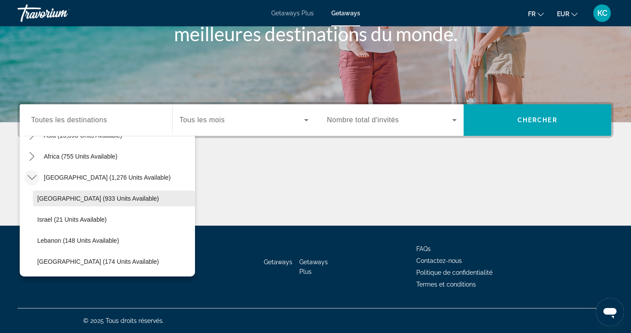
scroll to position [226, 0]
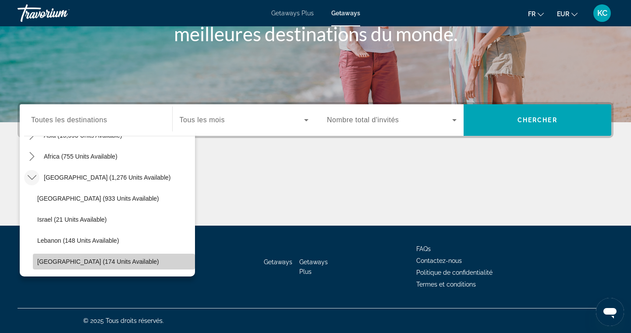
click at [84, 256] on span "Select destination: United Arab Emirates (174 units available)" at bounding box center [114, 261] width 162 height 21
type input "**********"
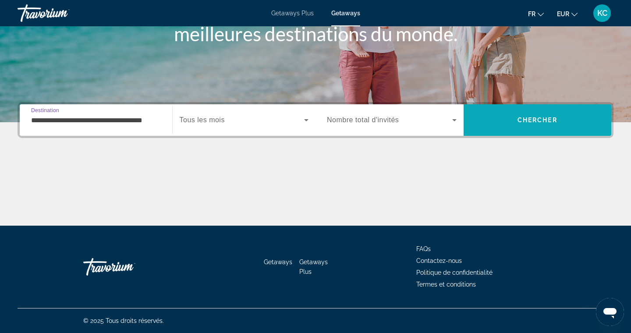
click at [490, 113] on span "Search" at bounding box center [537, 119] width 148 height 21
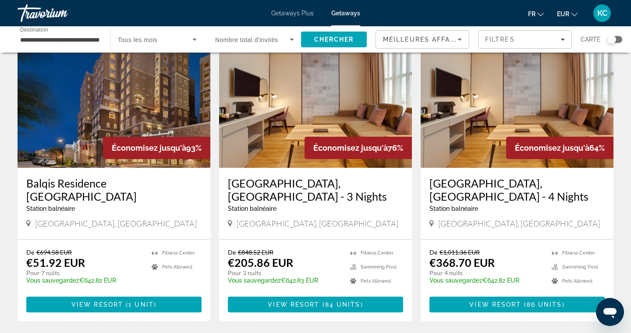
scroll to position [60, 0]
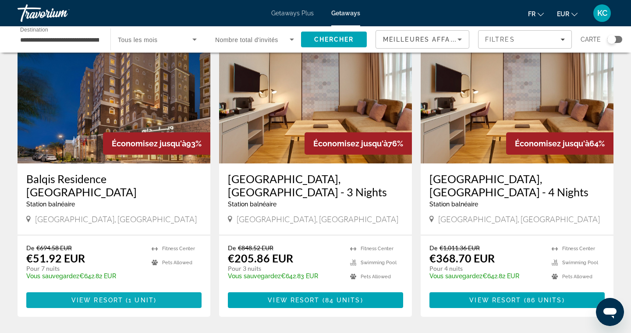
click at [112, 296] on span "View Resort" at bounding box center [97, 299] width 52 height 7
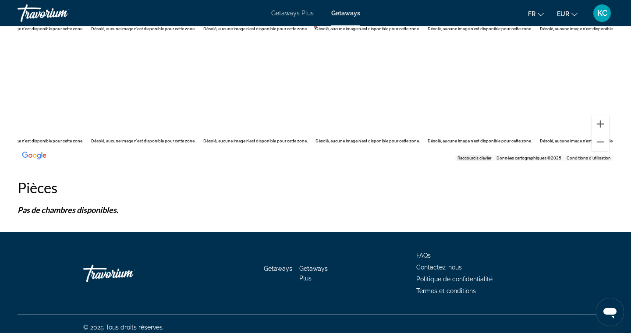
scroll to position [1278, 0]
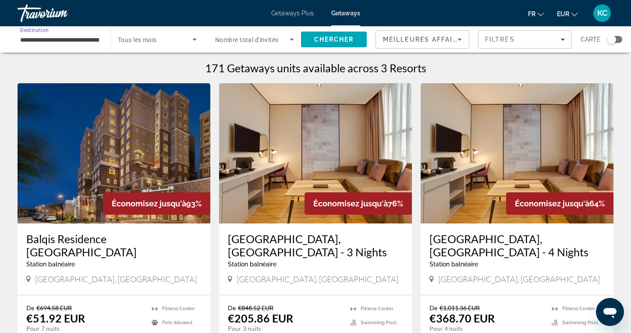
click at [69, 38] on input "**********" at bounding box center [59, 40] width 79 height 11
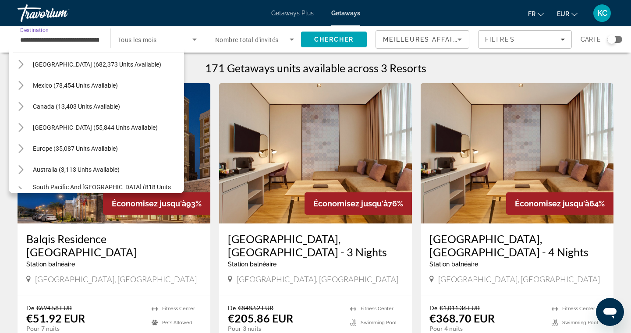
scroll to position [21, 0]
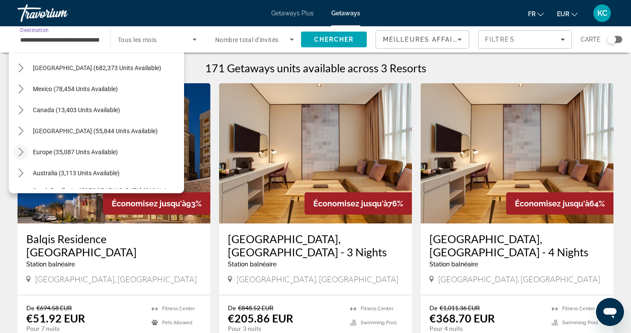
click at [23, 153] on icon "Toggle Europe (35,087 units available) submenu" at bounding box center [20, 152] width 5 height 9
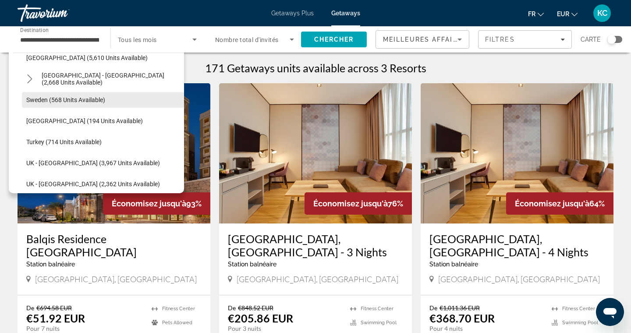
scroll to position [442, 0]
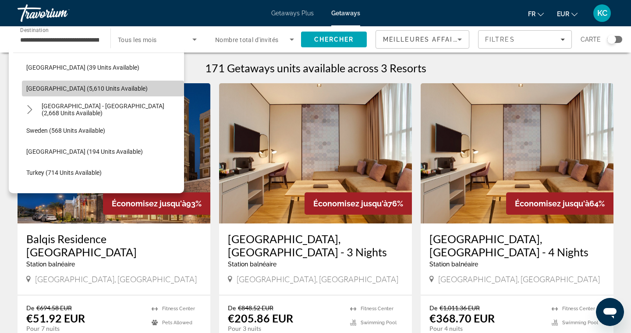
click at [39, 87] on span "Spain (5,610 units available)" at bounding box center [86, 88] width 121 height 7
type input "**********"
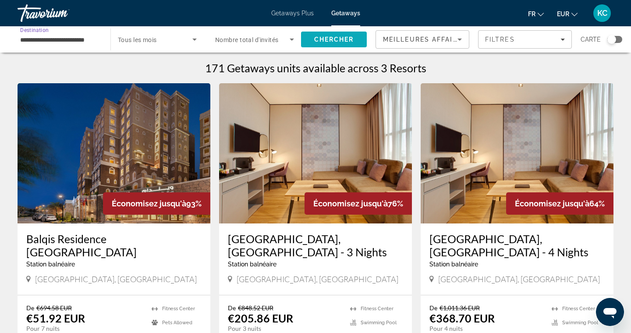
click at [326, 37] on span "Chercher" at bounding box center [334, 39] width 40 height 7
